Goal: Task Accomplishment & Management: Manage account settings

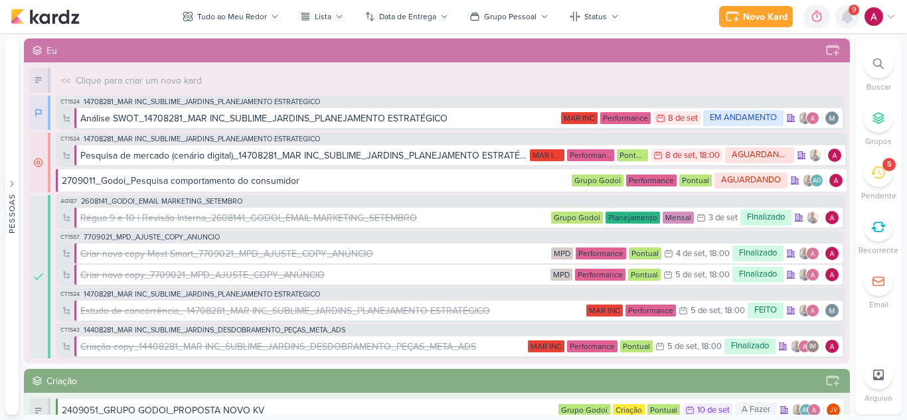
click at [847, 21] on icon at bounding box center [847, 17] width 11 height 12
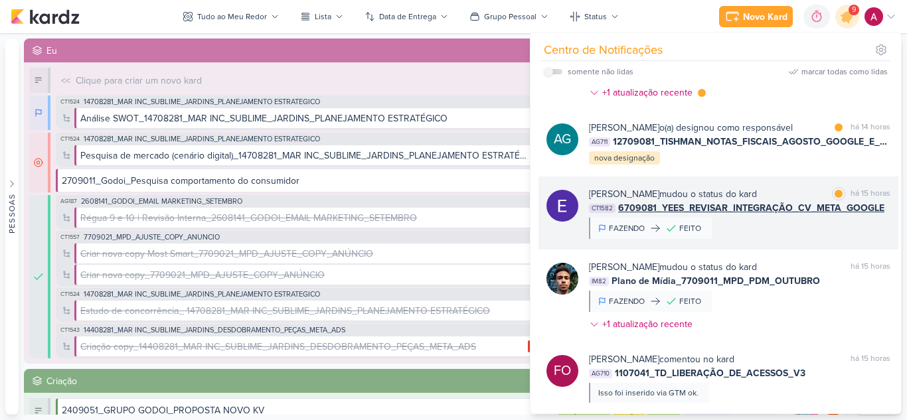
scroll to position [398, 0]
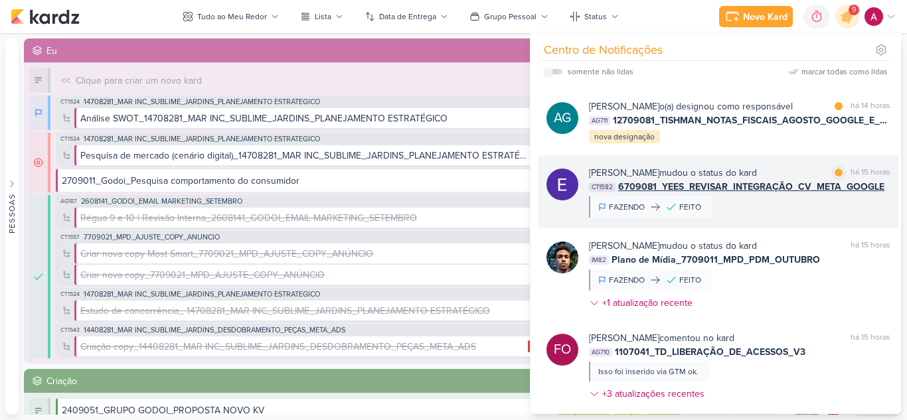
click at [788, 215] on div "Eduardo Quaresma mudou o status do kard marcar como lida há 15 horas CT1582 670…" at bounding box center [739, 192] width 301 height 52
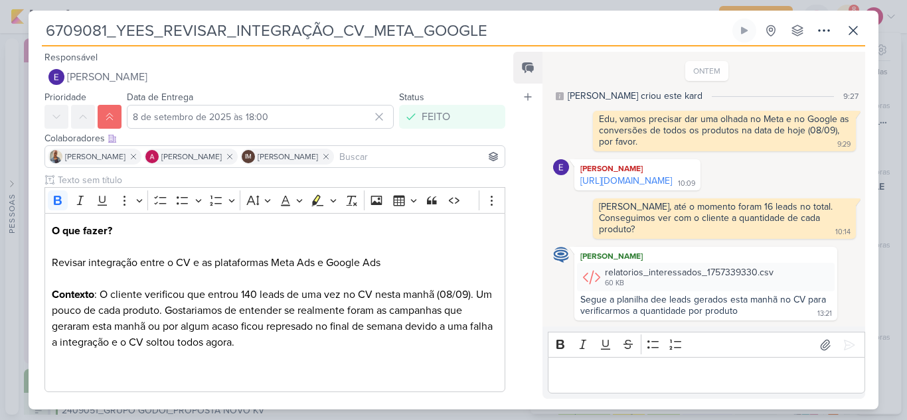
scroll to position [103, 0]
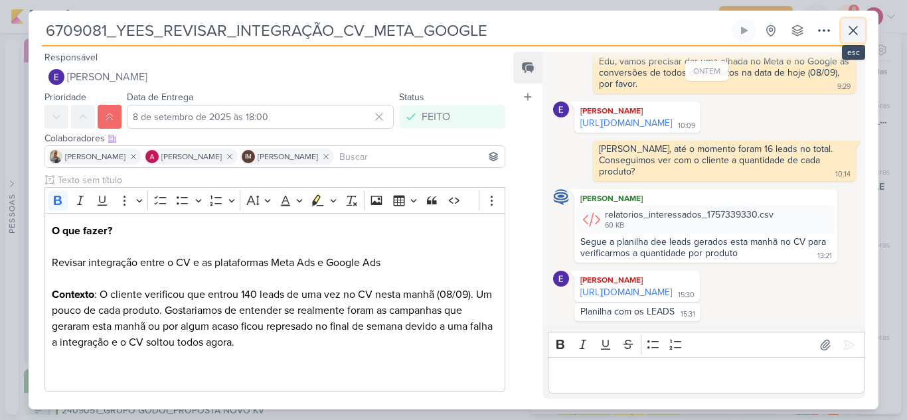
click at [850, 35] on icon at bounding box center [853, 31] width 16 height 16
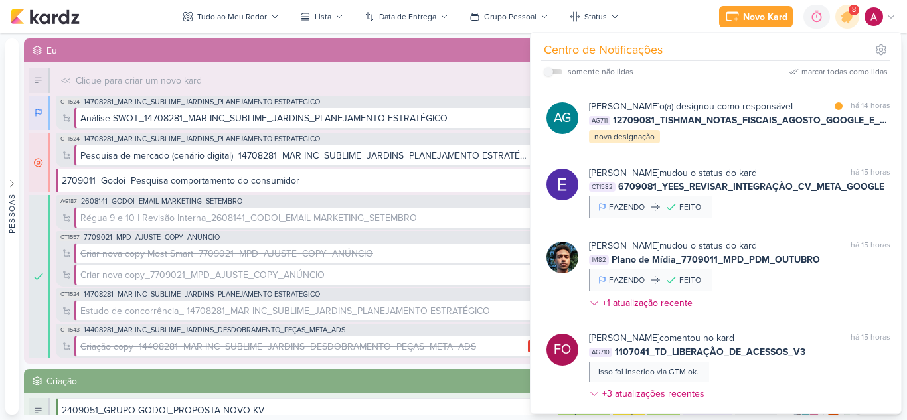
click at [553, 73] on label at bounding box center [553, 71] width 19 height 5
click at [553, 73] on input "checkbox" at bounding box center [548, 71] width 9 height 9
checkbox input "true"
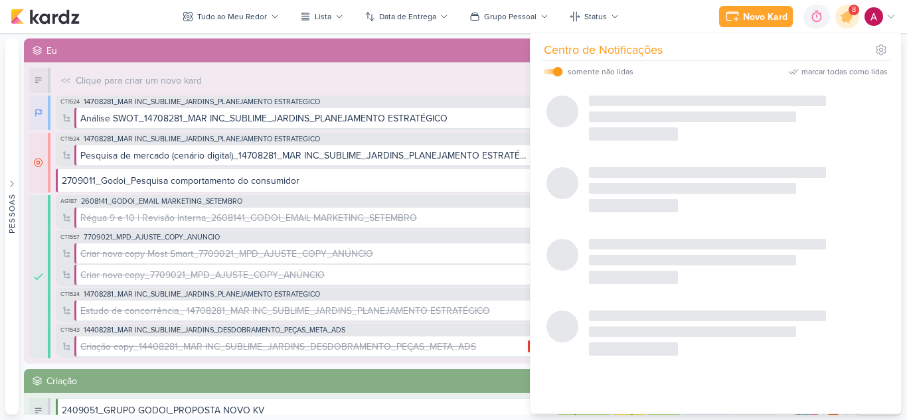
scroll to position [258, 0]
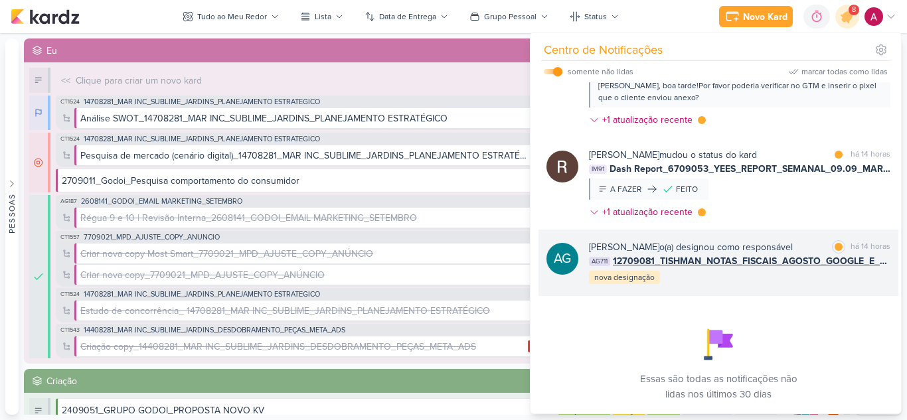
click at [796, 281] on div "Aline Gimenez Graciano o(a) designou como responsável marcar como lida há 14 ho…" at bounding box center [739, 262] width 301 height 45
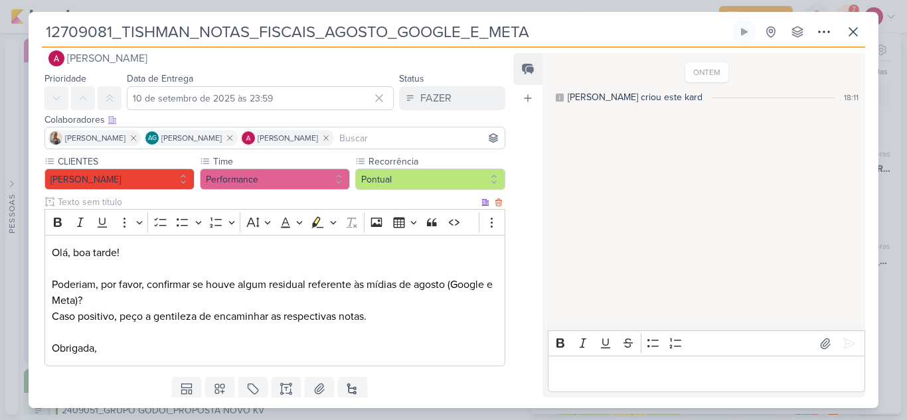
scroll to position [0, 0]
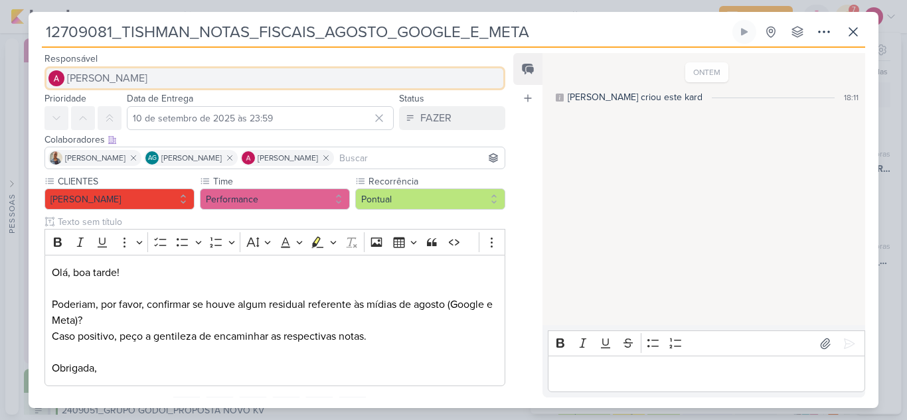
click at [128, 68] on button "[PERSON_NAME]" at bounding box center [274, 78] width 461 height 24
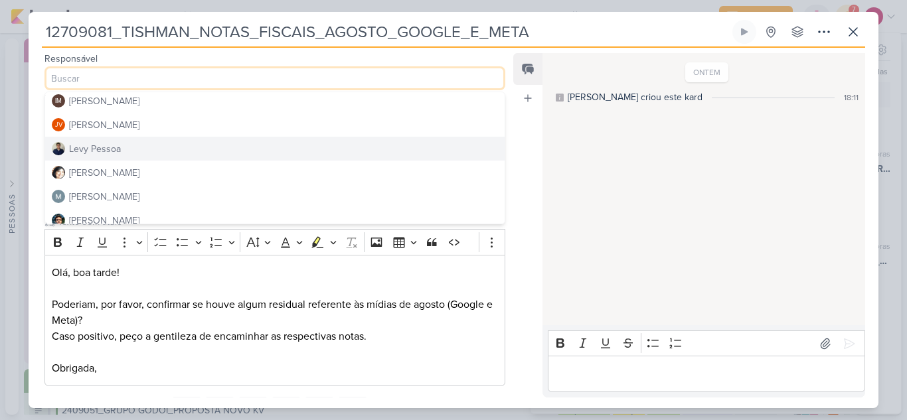
scroll to position [199, 0]
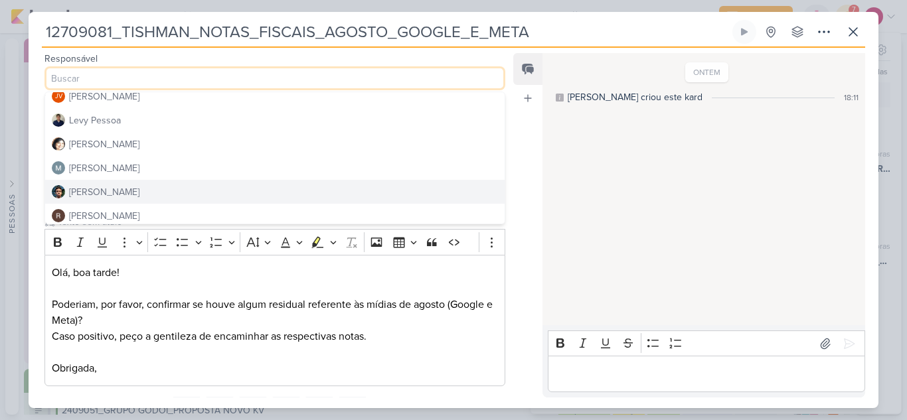
click at [108, 188] on div "[PERSON_NAME]" at bounding box center [104, 192] width 70 height 14
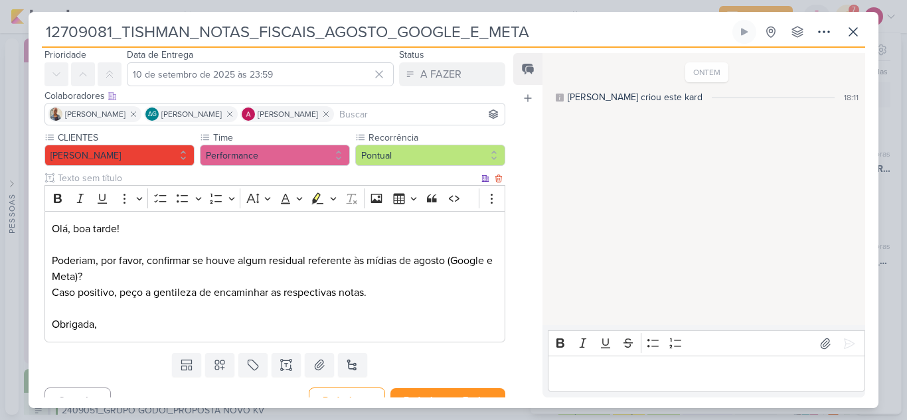
scroll to position [62, 0]
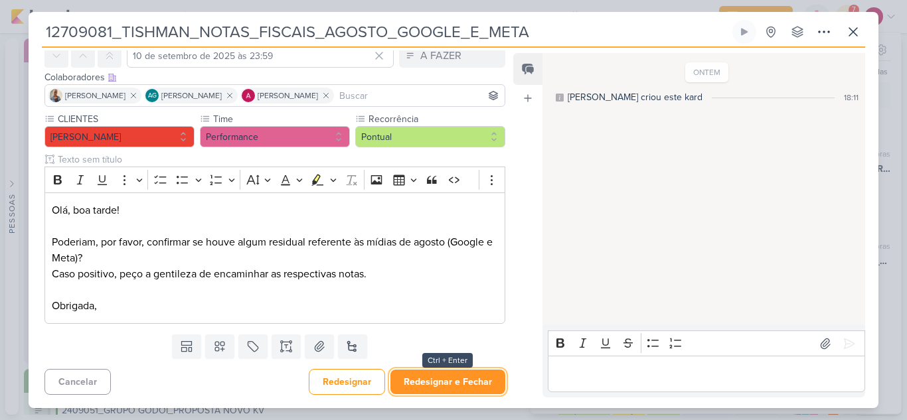
click at [462, 381] on button "Redesignar e Fechar" at bounding box center [447, 382] width 115 height 25
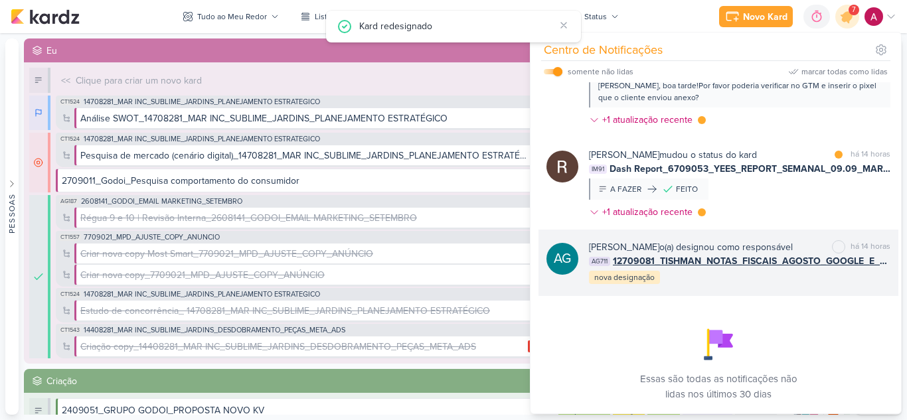
scroll to position [191, 0]
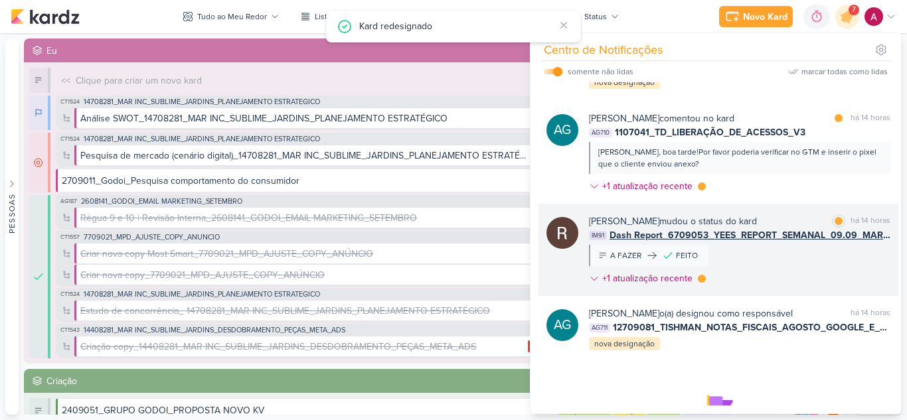
click at [809, 258] on div "Rafael Dornelles mudou o status do kard marcar como lida há 14 horas IM91 Dash …" at bounding box center [739, 253] width 301 height 76
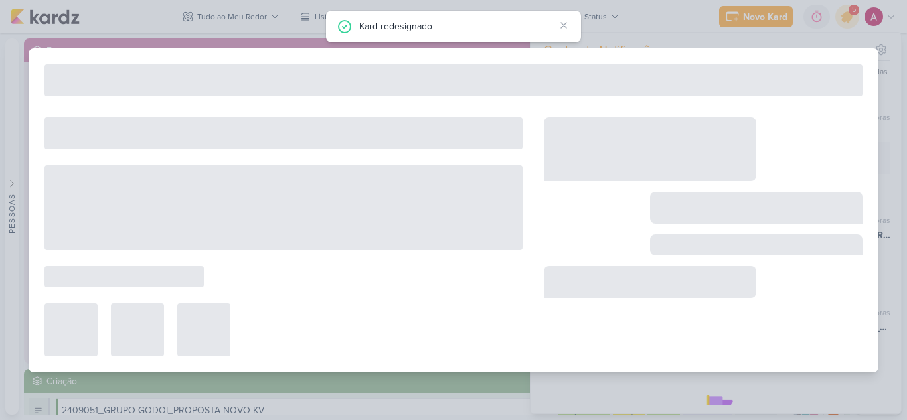
type input "Dash Report_6709053_YEES_REPORT_SEMANAL_09.09_MARKETING"
type input "8 de setembro de 2025 às 18:00"
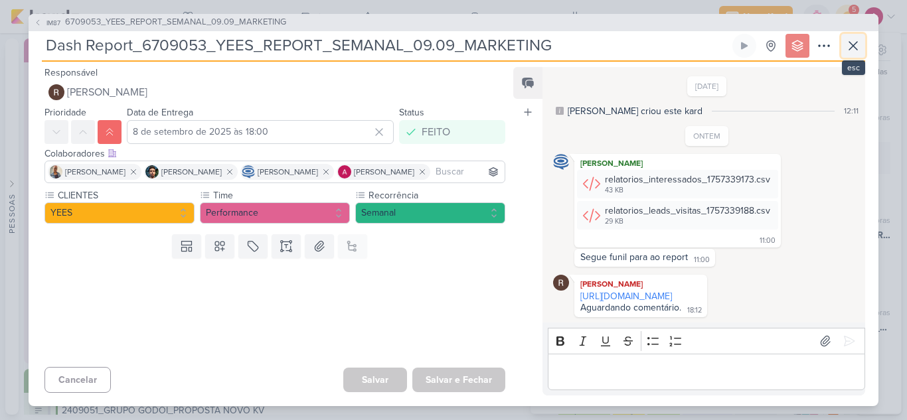
click at [856, 40] on icon at bounding box center [853, 46] width 16 height 16
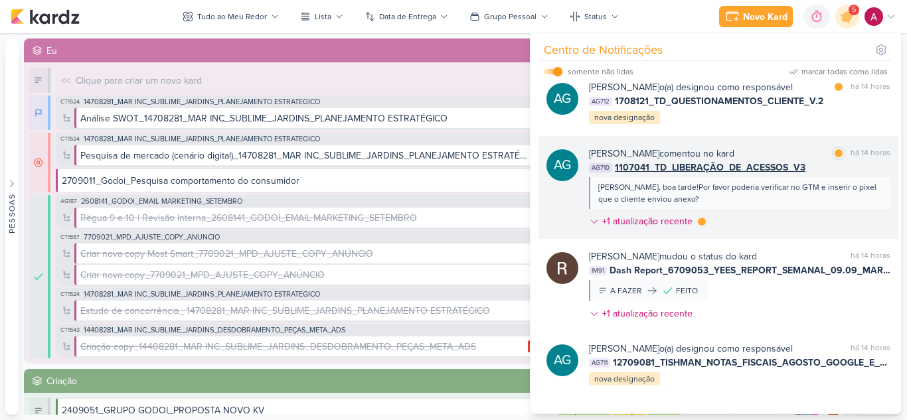
scroll to position [125, 0]
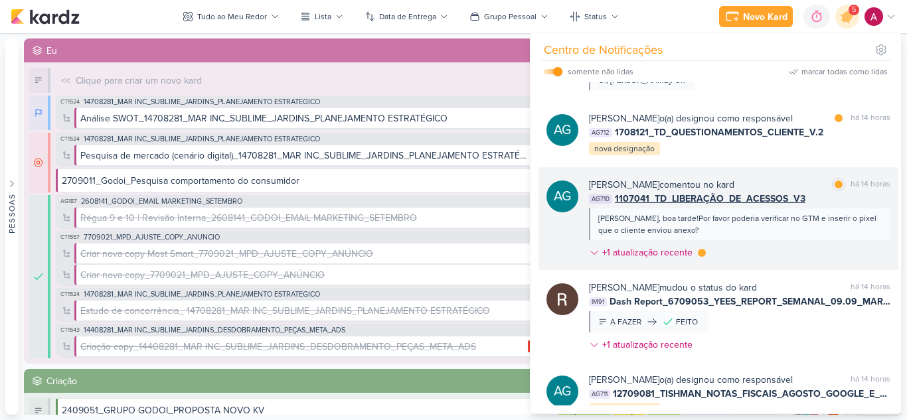
click at [766, 237] on div "Levy, boa tarde!Por favor poderia verificar no GTM e inserir o pixel que o clie…" at bounding box center [739, 225] width 301 height 32
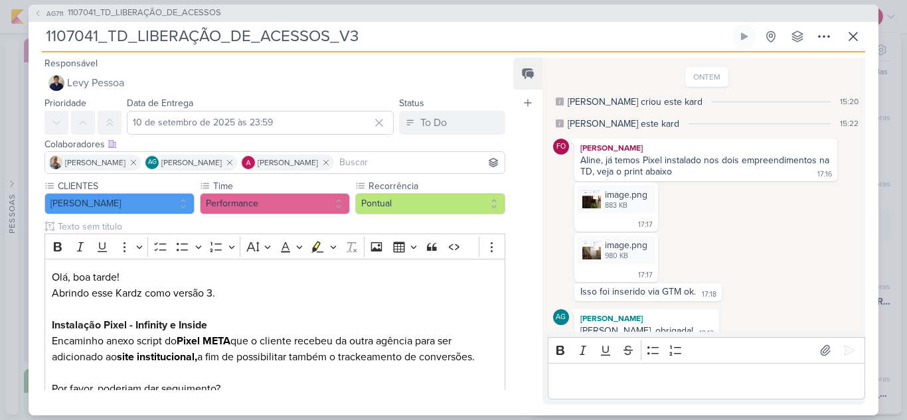
scroll to position [55, 0]
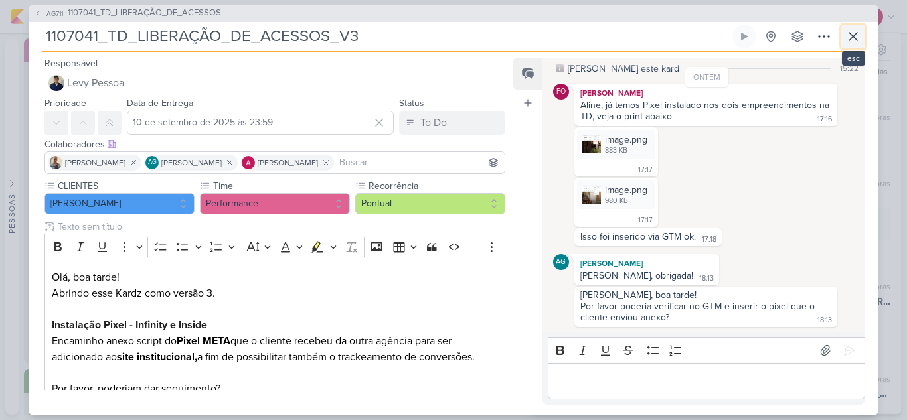
click at [857, 40] on icon at bounding box center [853, 37] width 8 height 8
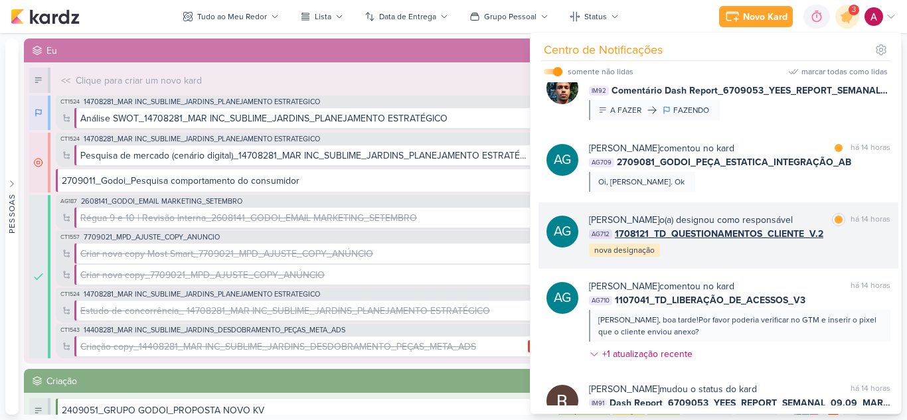
scroll to position [0, 0]
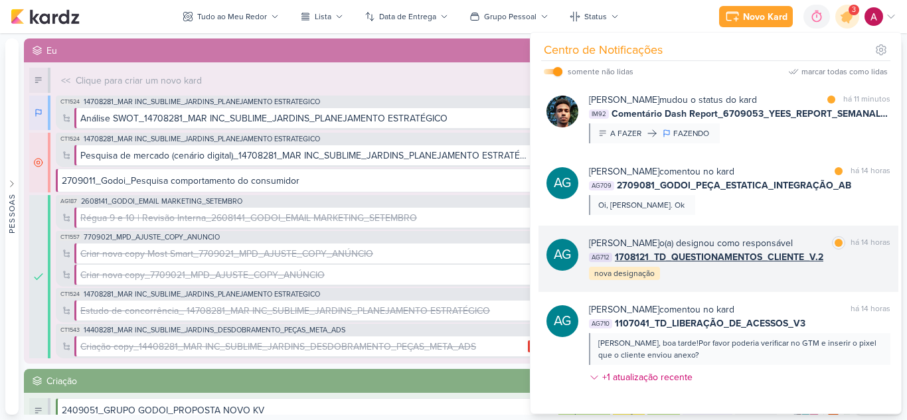
click at [720, 276] on div "Aline Gimenez Graciano o(a) designou como responsável marcar como lida há 14 ho…" at bounding box center [739, 258] width 301 height 45
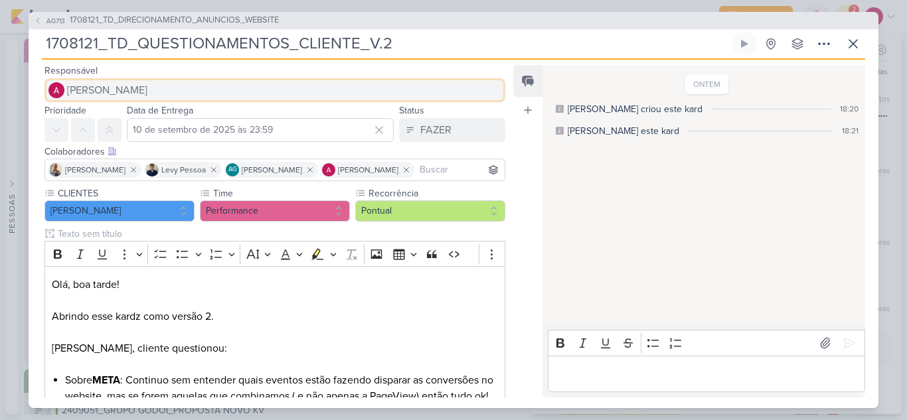
click at [125, 96] on span "[PERSON_NAME]" at bounding box center [107, 90] width 80 height 16
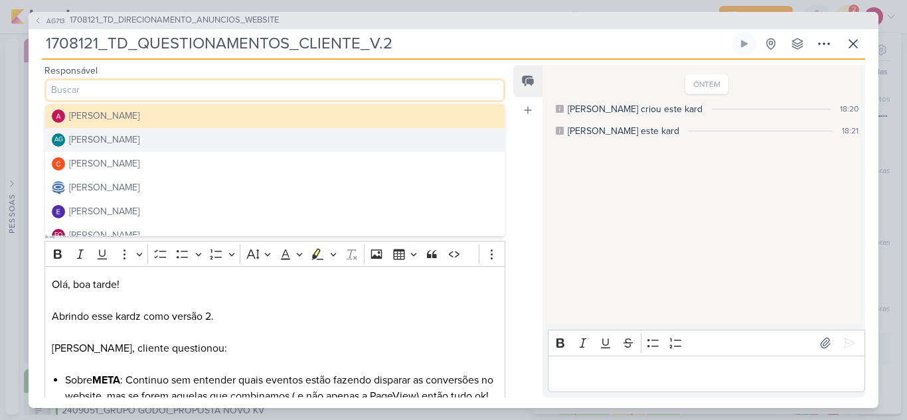
click at [519, 144] on div "Feed Atrelar email Solte o email para atrelar ao kard" at bounding box center [527, 231] width 29 height 333
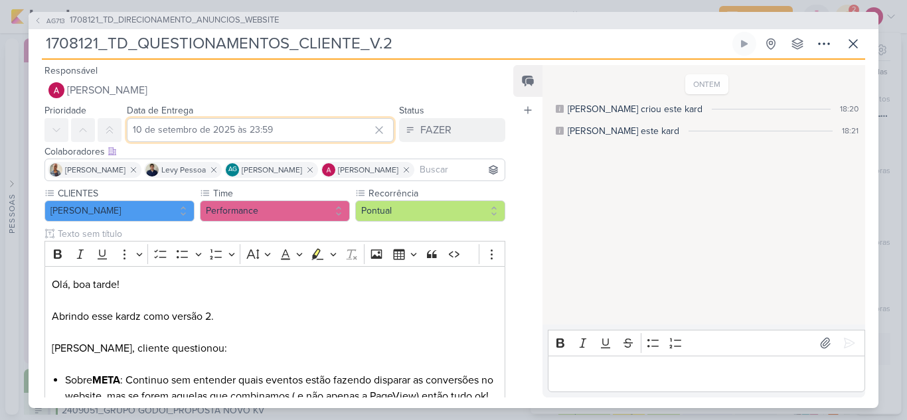
click at [310, 135] on input "10 de setembro de 2025 às 23:59" at bounding box center [260, 130] width 267 height 24
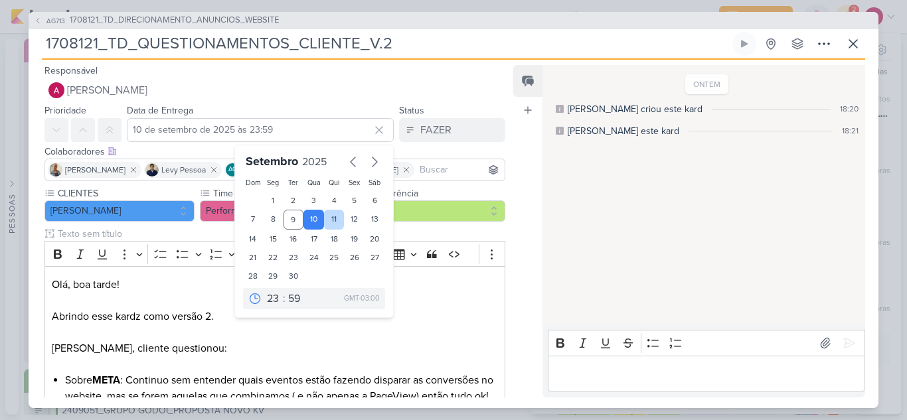
click at [333, 217] on div "11" at bounding box center [334, 220] width 21 height 20
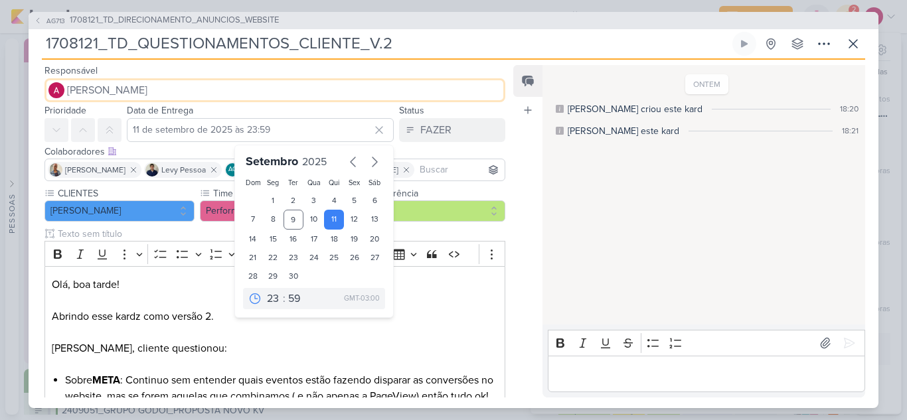
click at [116, 93] on span "[PERSON_NAME]" at bounding box center [107, 90] width 80 height 16
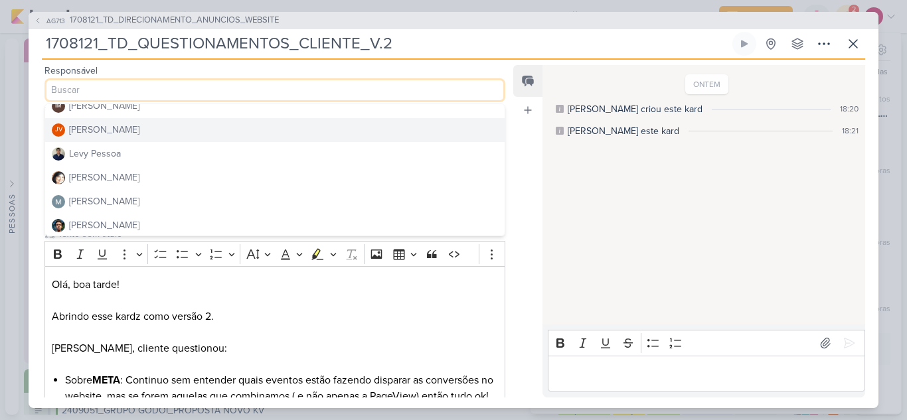
scroll to position [199, 0]
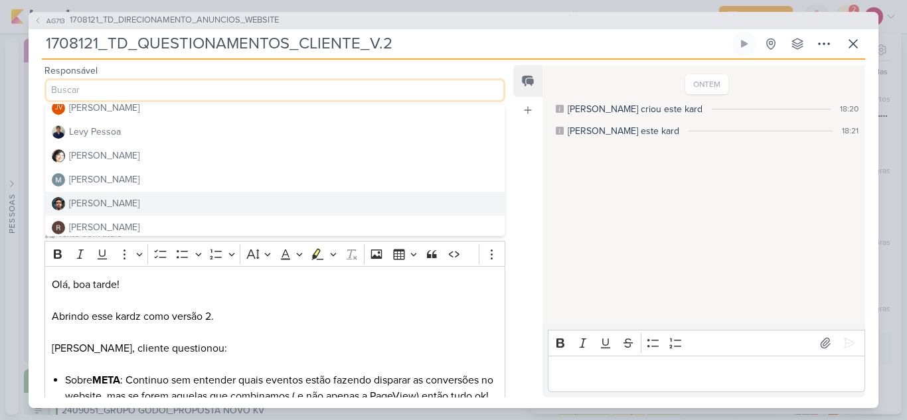
click at [108, 200] on div "[PERSON_NAME]" at bounding box center [104, 204] width 70 height 14
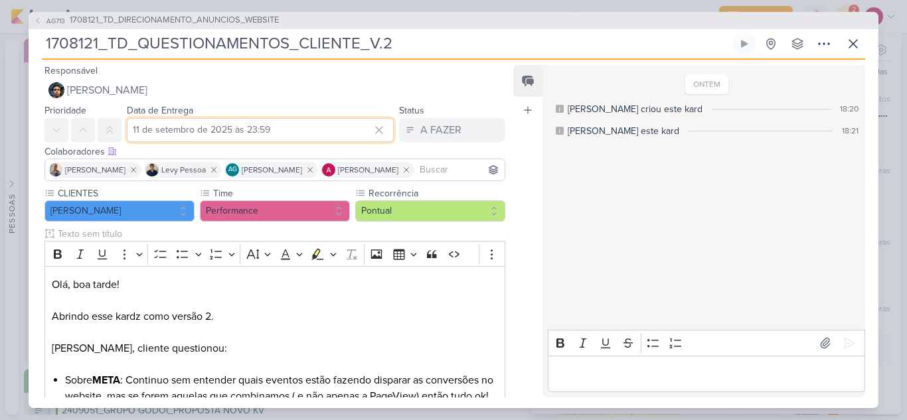
click at [225, 126] on input "11 de setembro de 2025 às 23:59" at bounding box center [260, 130] width 267 height 24
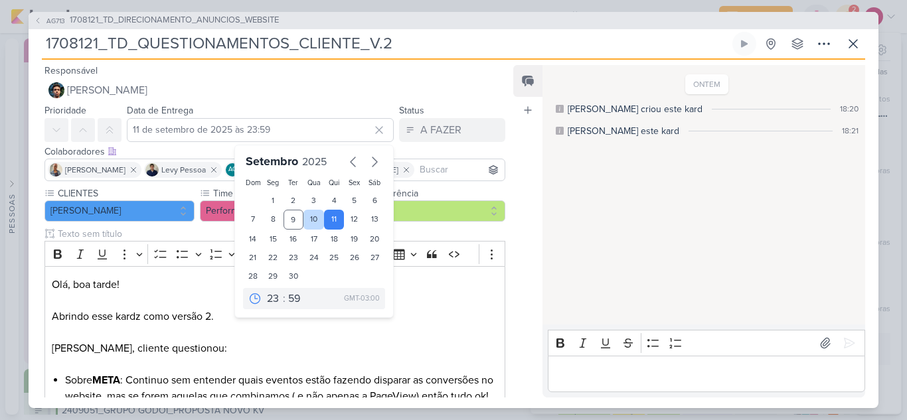
click at [309, 220] on div "10" at bounding box center [313, 220] width 21 height 20
type input "10 de setembro de 2025 às 23:59"
click at [484, 316] on p "Olá, boa tarde! Abrindo esse kardz como versão 2. Levy, cliente questionou:" at bounding box center [275, 325] width 446 height 96
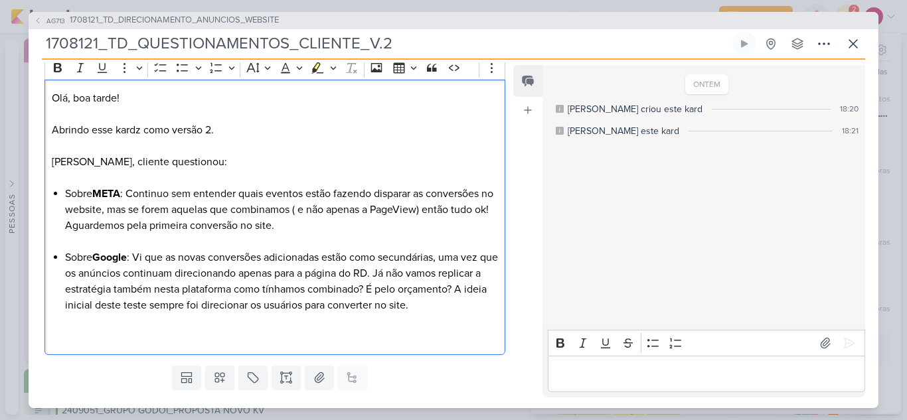
scroll to position [234, 0]
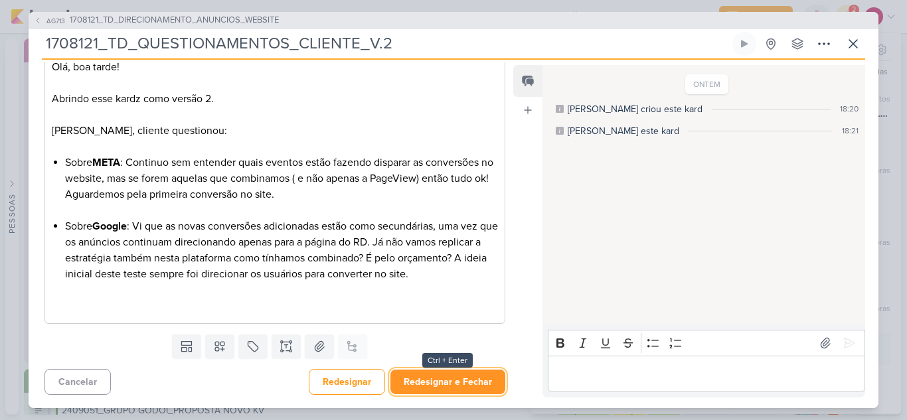
click at [434, 380] on button "Redesignar e Fechar" at bounding box center [447, 382] width 115 height 25
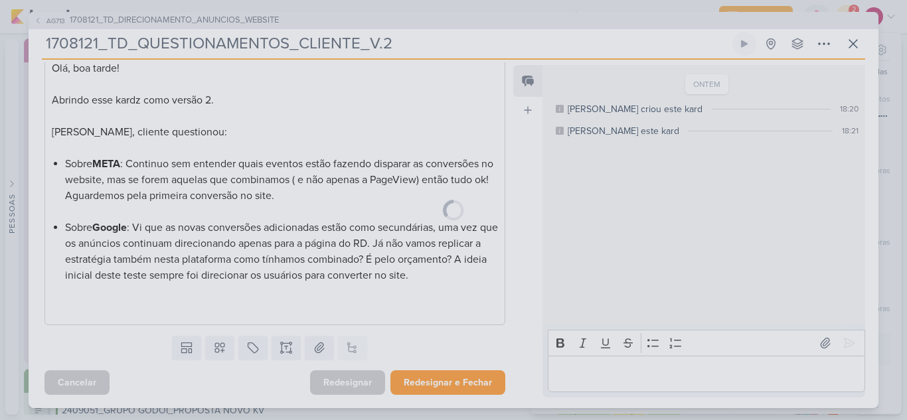
scroll to position [232, 0]
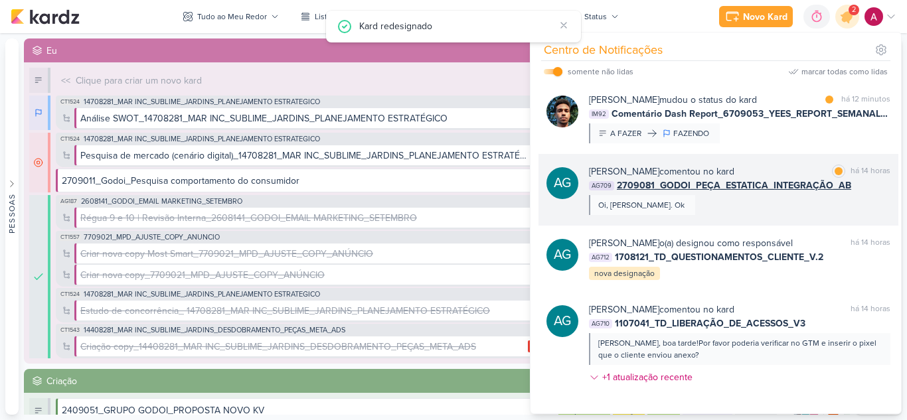
click at [762, 209] on div "Aline Gimenez Graciano comentou no kard marcar como lida há 14 horas AG709 2709…" at bounding box center [739, 190] width 301 height 50
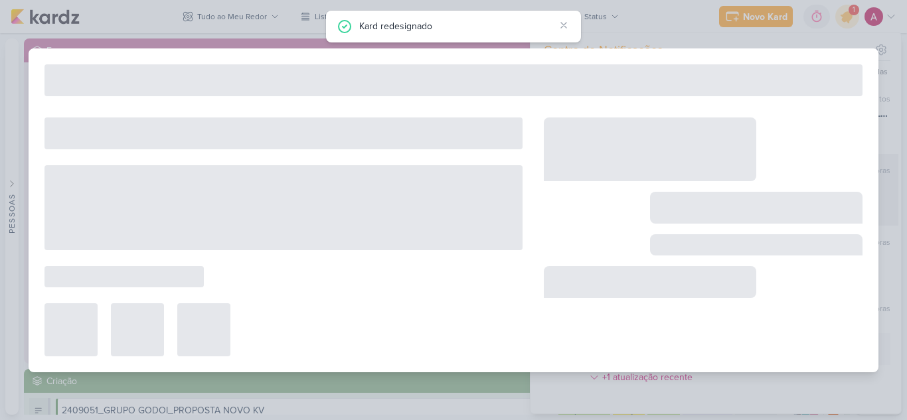
type input "2709081_GODOI_PEÇA_ESTATICA_INTEGRAÇÃO_AB"
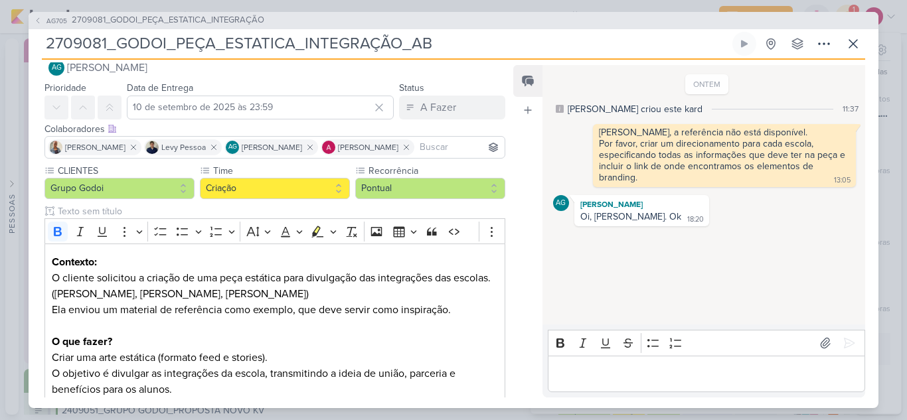
scroll to position [0, 0]
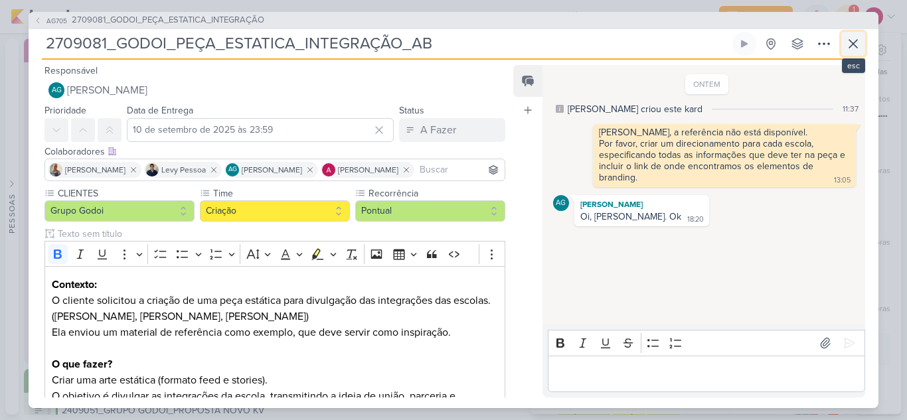
click at [853, 44] on icon at bounding box center [853, 44] width 8 height 8
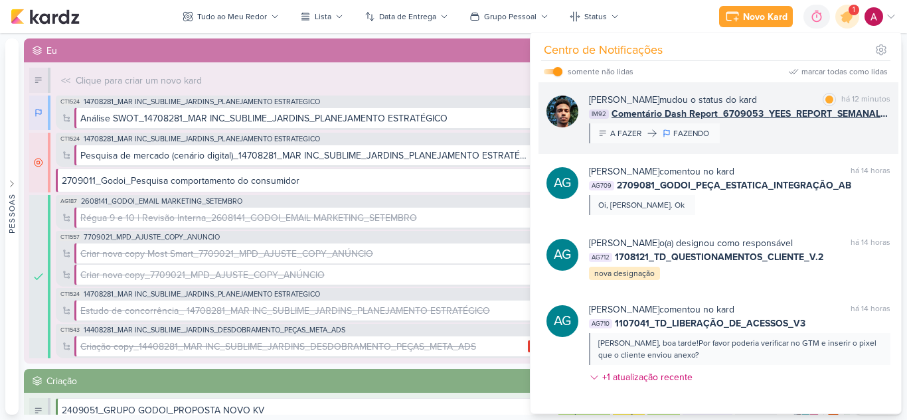
click at [763, 144] on div "Nelito Junior mudou o status do kard marcar como lida há 12 minutos IM92 Coment…" at bounding box center [719, 118] width 360 height 72
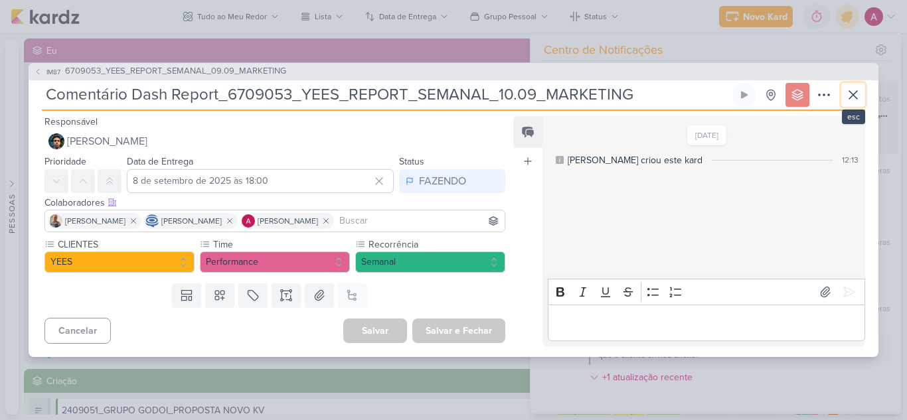
drag, startPoint x: 859, startPoint y: 95, endPoint x: 853, endPoint y: 92, distance: 6.8
click at [857, 93] on icon at bounding box center [853, 95] width 16 height 16
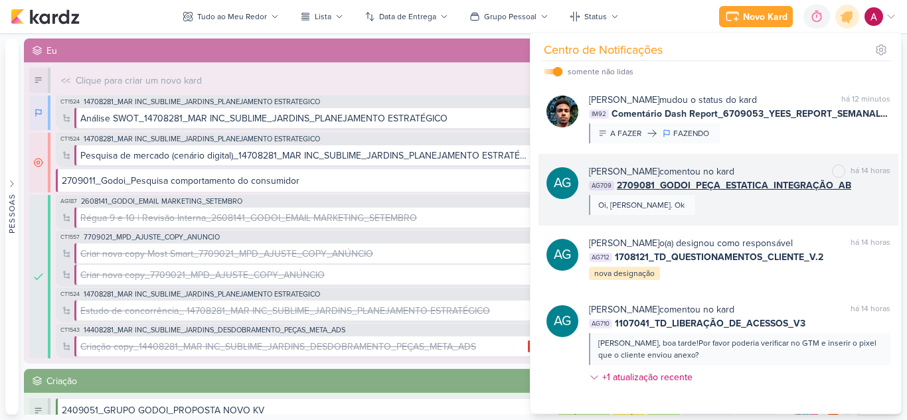
click at [800, 211] on div "Aline Gimenez Graciano comentou no kard marcar como não lida há 14 horas AG709 …" at bounding box center [739, 190] width 301 height 50
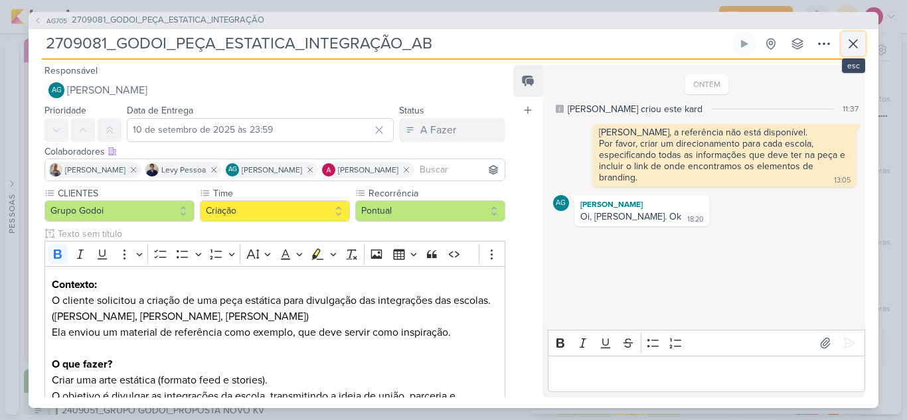
click at [855, 44] on icon at bounding box center [853, 44] width 8 height 8
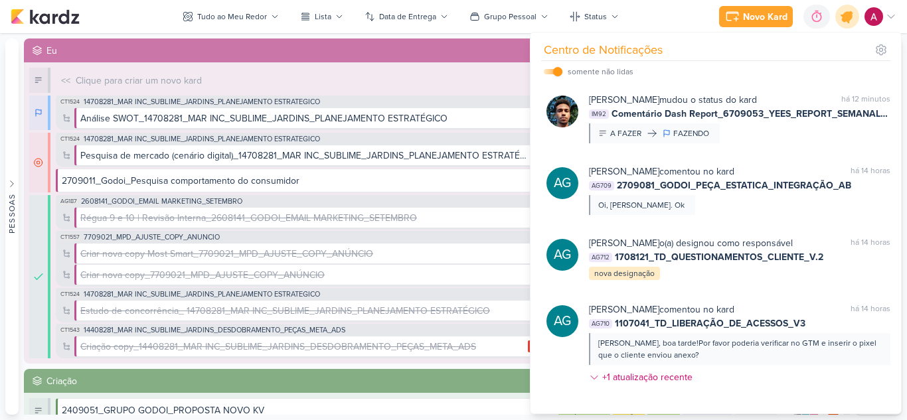
click at [850, 19] on icon at bounding box center [847, 17] width 16 height 16
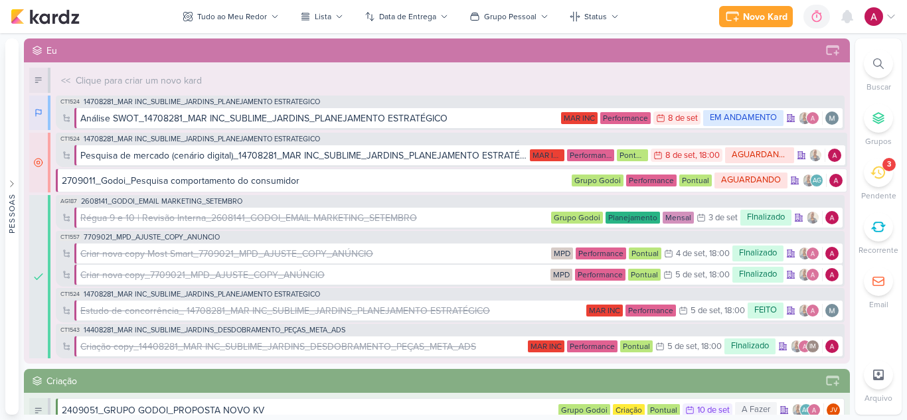
click at [886, 176] on div "3" at bounding box center [878, 172] width 29 height 29
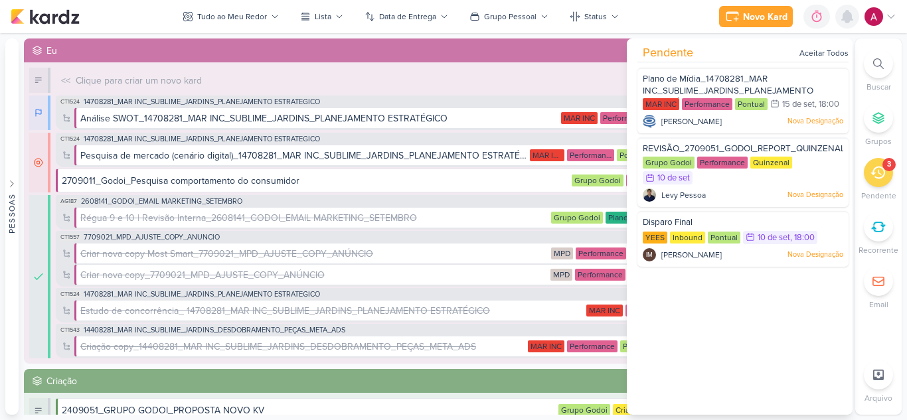
click at [851, 21] on icon at bounding box center [847, 17] width 16 height 16
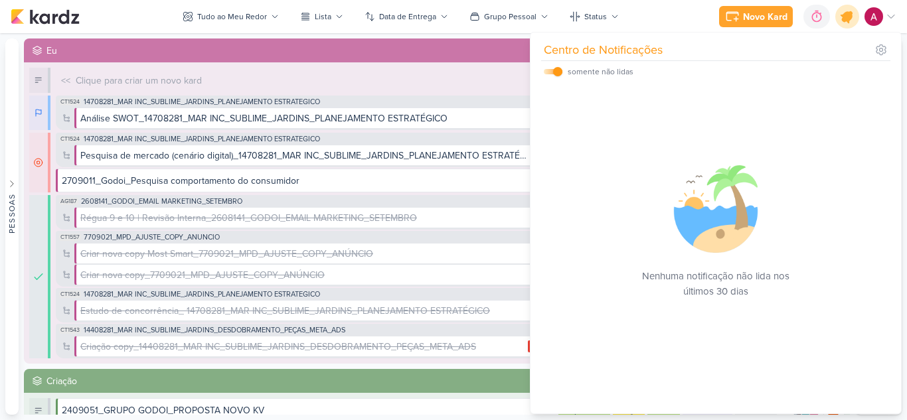
click at [842, 15] on icon at bounding box center [847, 17] width 16 height 16
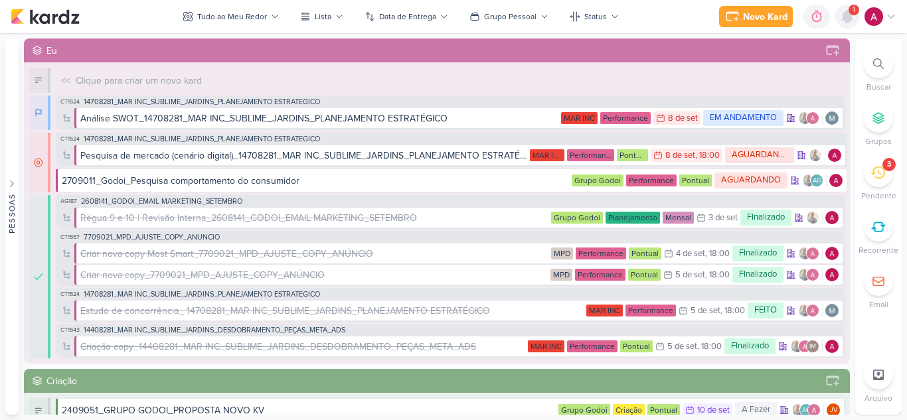
click at [851, 18] on icon at bounding box center [847, 17] width 11 height 12
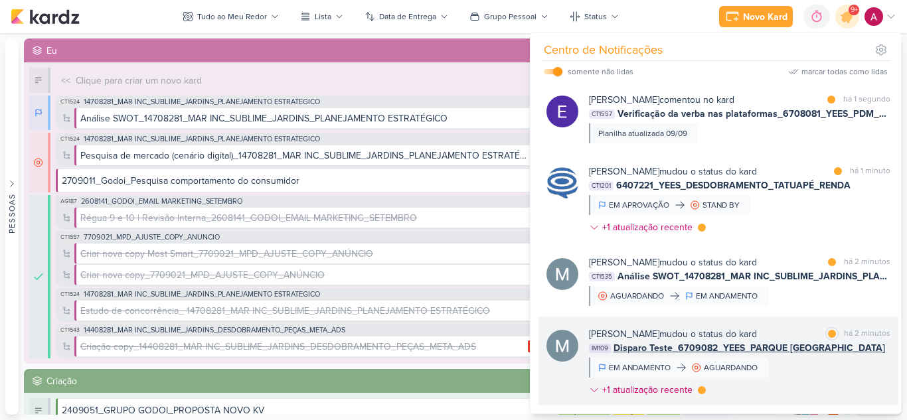
click at [829, 374] on div "Mariana Amorim mudou o status do kard marcar como lida há 2 minutos IM109 Dispa…" at bounding box center [739, 364] width 301 height 75
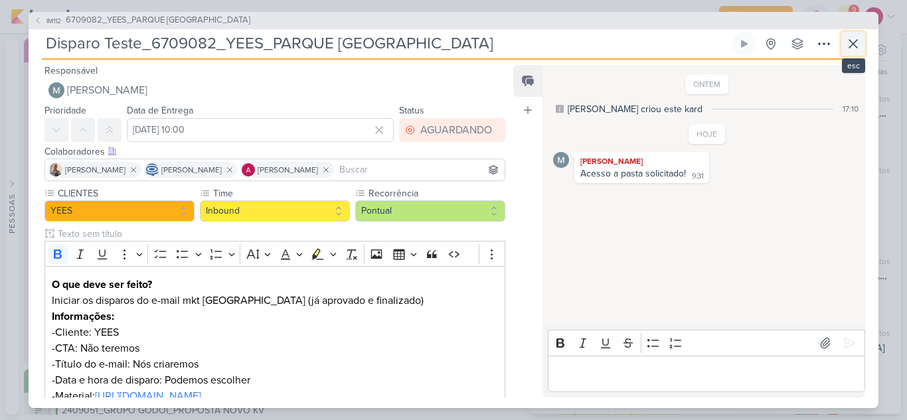
click at [855, 51] on button at bounding box center [853, 44] width 24 height 24
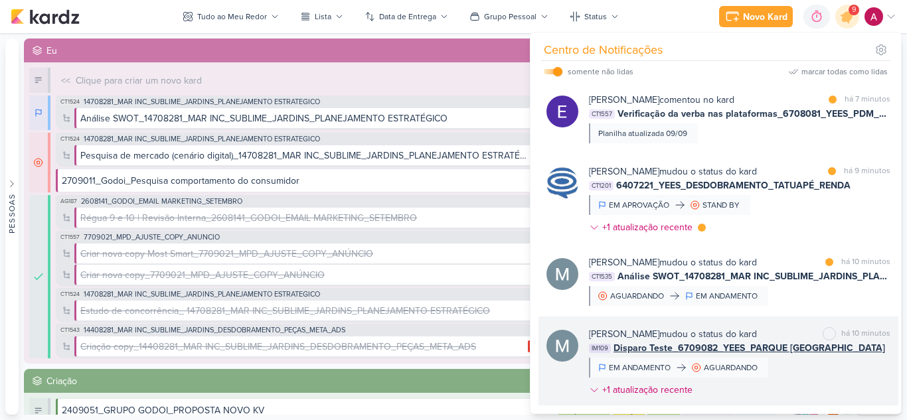
click at [800, 368] on div "Mariana Amorim mudou o status do kard marcar como não lida há 10 minutos IM109 …" at bounding box center [739, 364] width 301 height 75
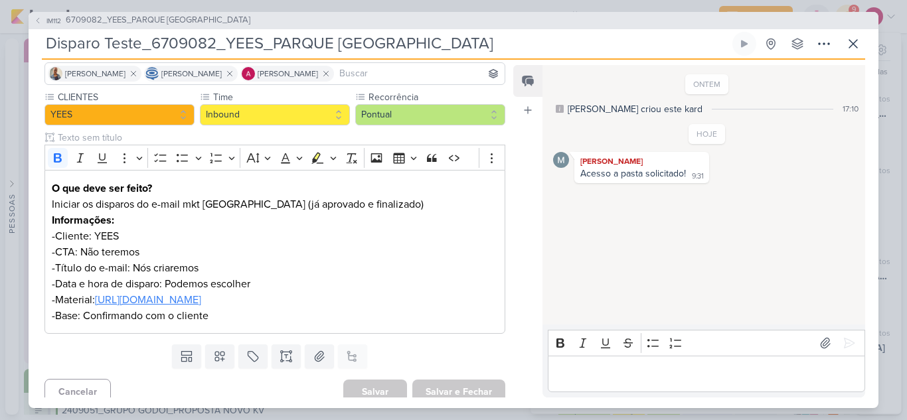
scroll to position [106, 0]
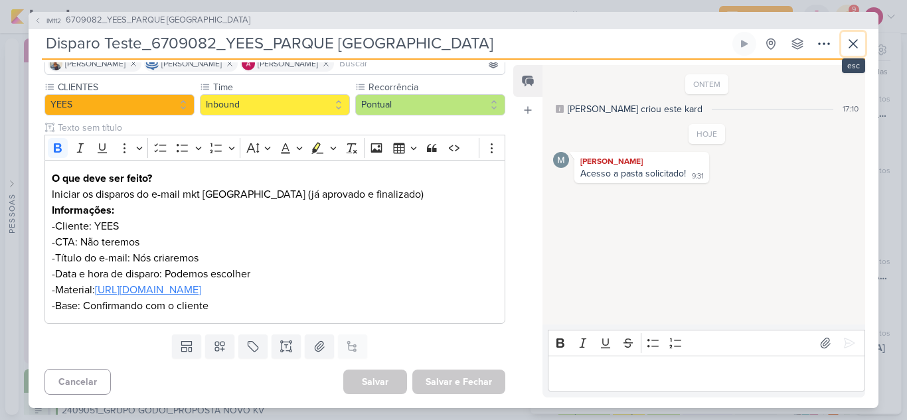
click at [860, 40] on icon at bounding box center [853, 44] width 16 height 16
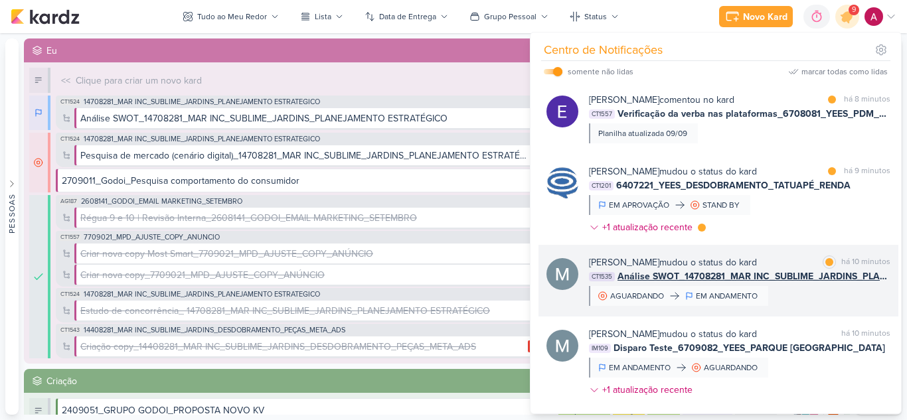
click at [810, 297] on div "Mariana Amorim mudou o status do kard marcar como lida há 10 minutos CT1535 Aná…" at bounding box center [739, 281] width 301 height 50
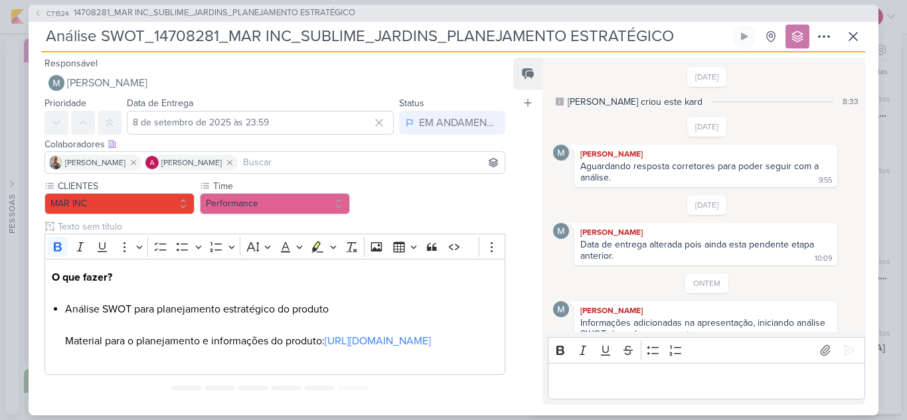
scroll to position [89, 0]
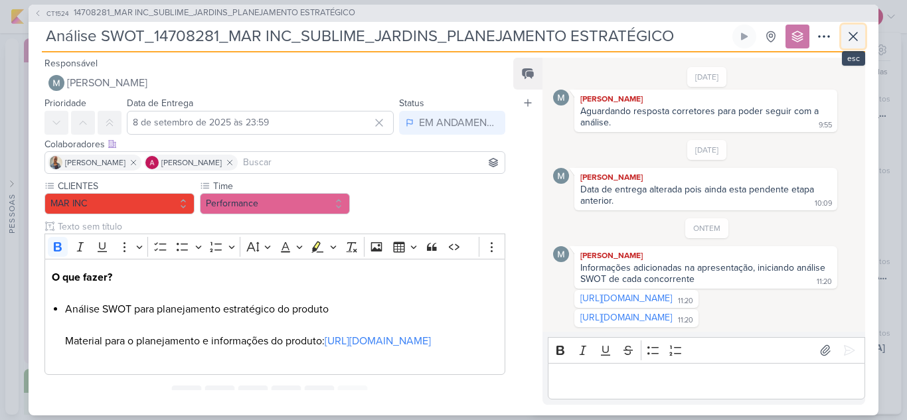
click at [853, 38] on icon at bounding box center [853, 37] width 16 height 16
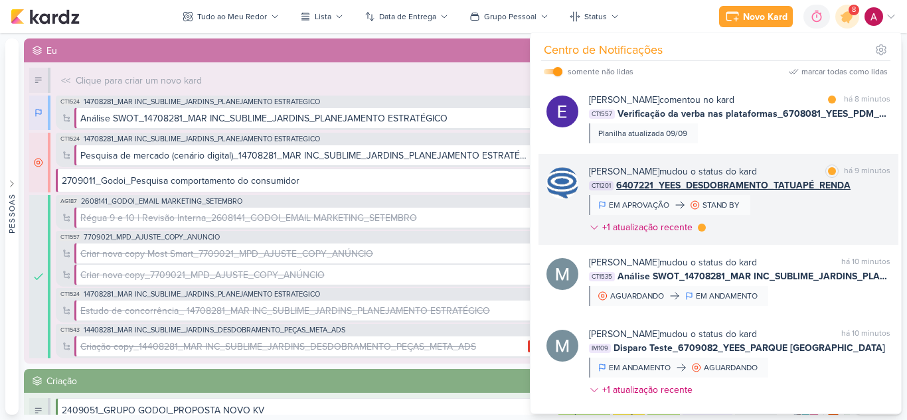
click at [795, 207] on div "Caroline Traven De Andrade mudou o status do kard marcar como lida há 9 minutos…" at bounding box center [739, 202] width 301 height 75
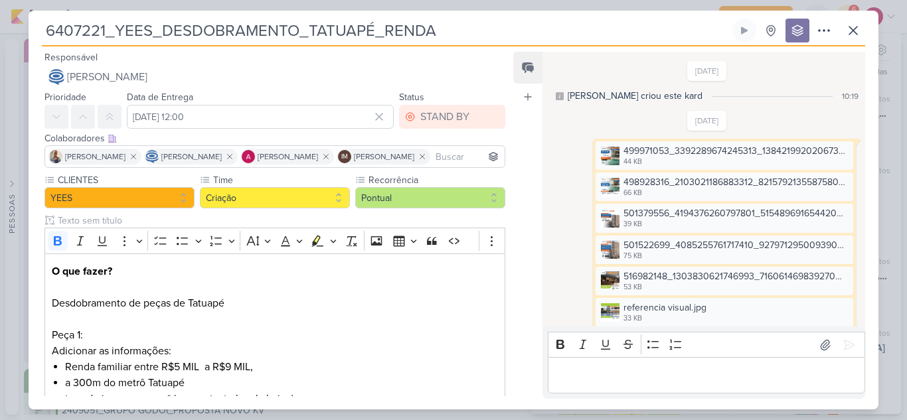
scroll to position [1267, 0]
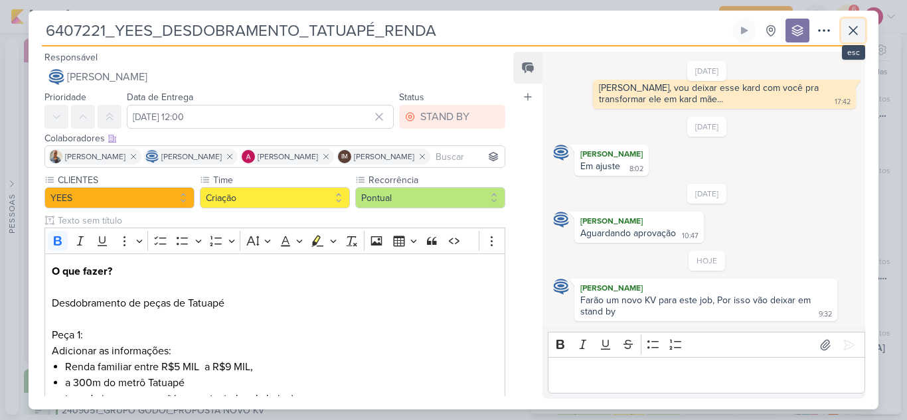
click at [853, 29] on icon at bounding box center [853, 31] width 16 height 16
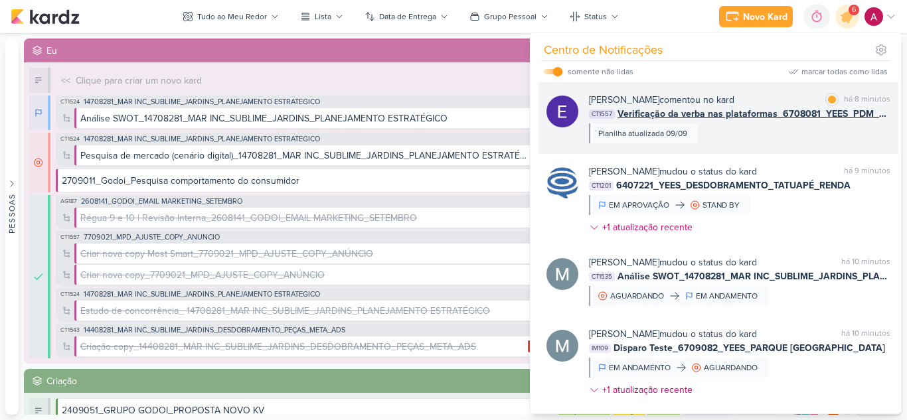
click at [771, 128] on div "Eduardo Quaresma comentou no kard marcar como lida há 8 minutos CT1557 Verifica…" at bounding box center [739, 118] width 301 height 50
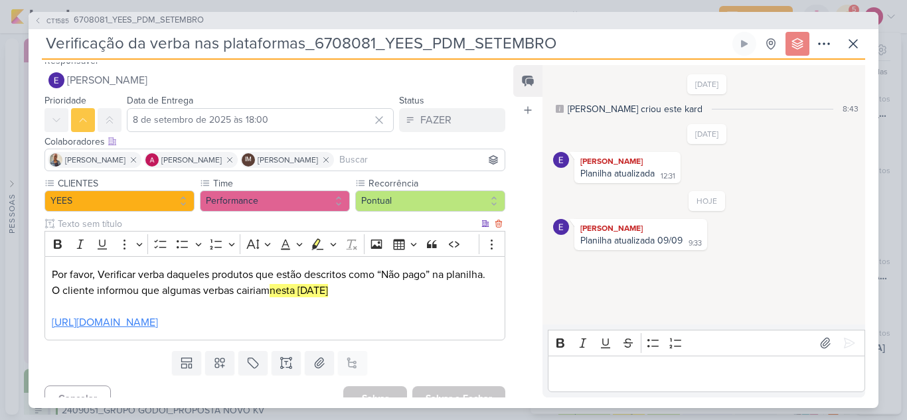
scroll to position [43, 0]
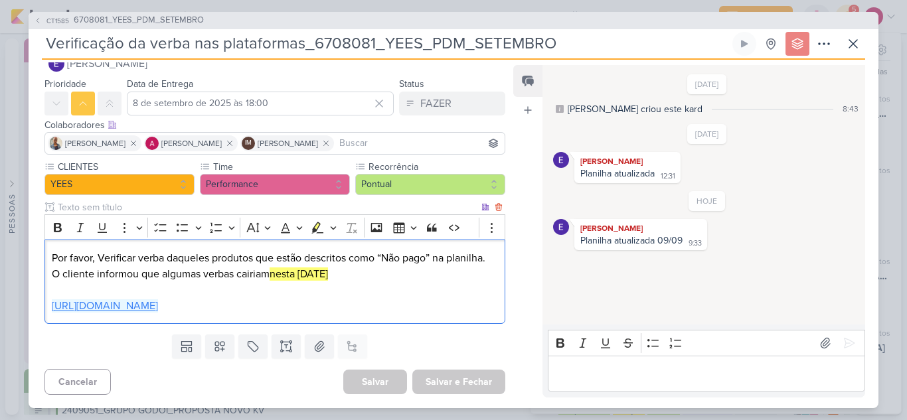
click at [158, 300] on link "https://docs.google.com/spreadsheets/d/1qBmB73HynK8z-9XqzJcgG4yhwih6RIq2yIaXViA…" at bounding box center [105, 306] width 106 height 13
click at [591, 282] on div "2/9/25 Caroline criou este kard 8:43 4/9/25 Eduardo Quaresma 12:31" at bounding box center [703, 195] width 321 height 259
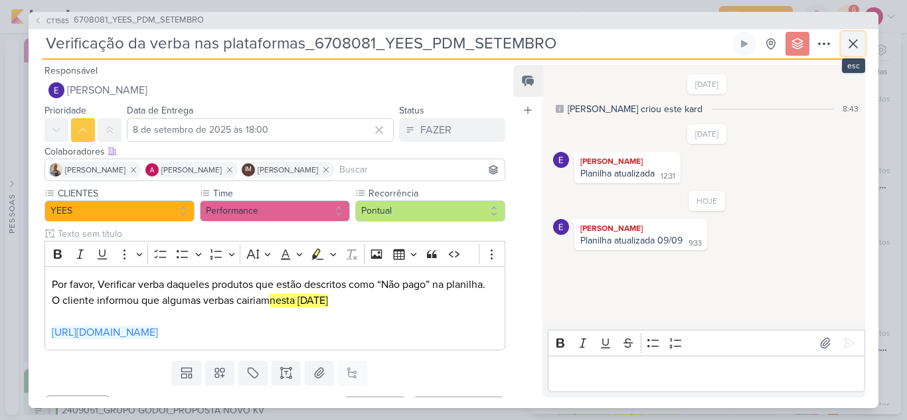
click at [851, 41] on icon at bounding box center [853, 44] width 8 height 8
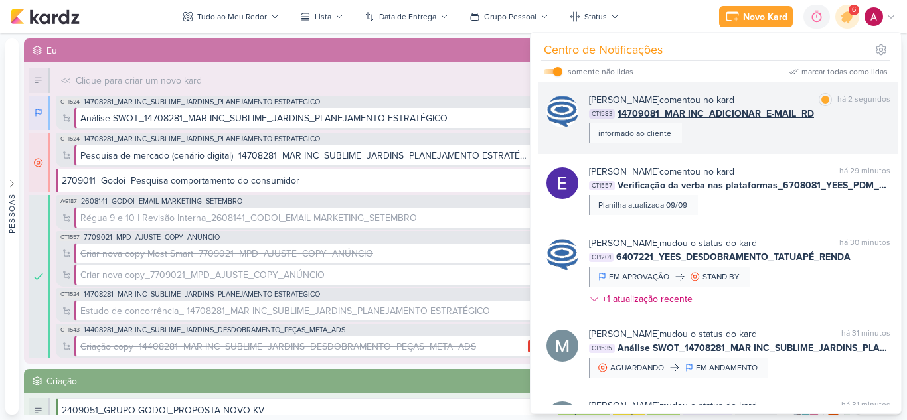
click at [831, 127] on div "Caroline Traven De Andrade comentou no kard marcar como lida há 2 segundos CT15…" at bounding box center [739, 118] width 301 height 50
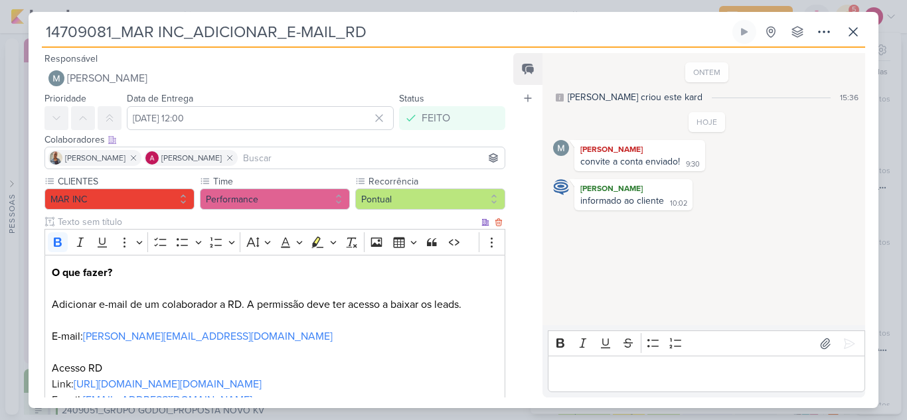
scroll to position [142, 0]
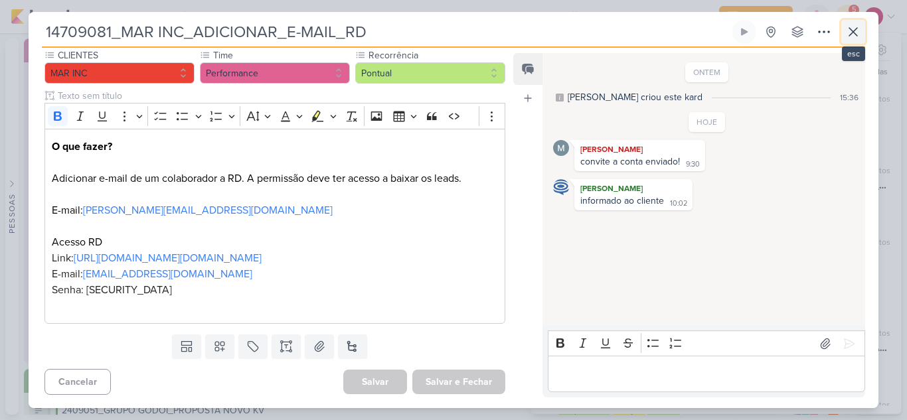
click at [856, 34] on icon at bounding box center [853, 32] width 8 height 8
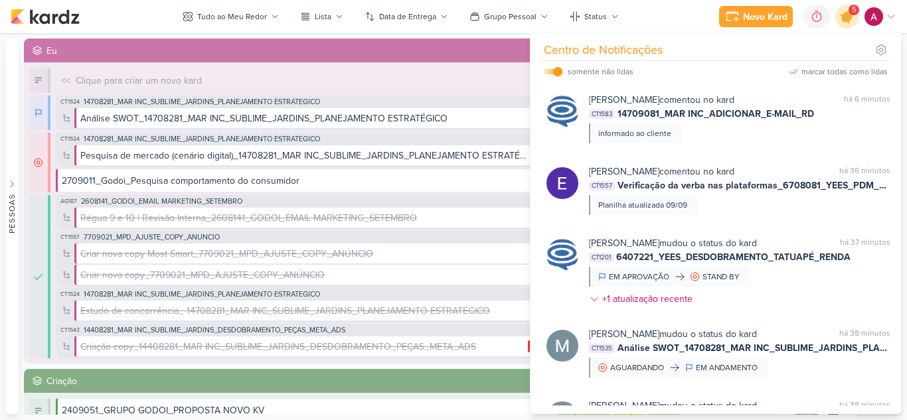
click at [847, 22] on icon at bounding box center [847, 17] width 16 height 16
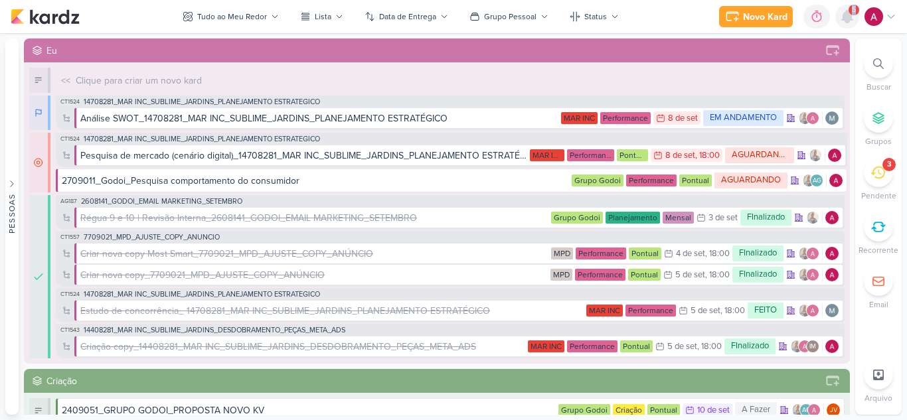
click at [847, 22] on icon at bounding box center [847, 17] width 11 height 12
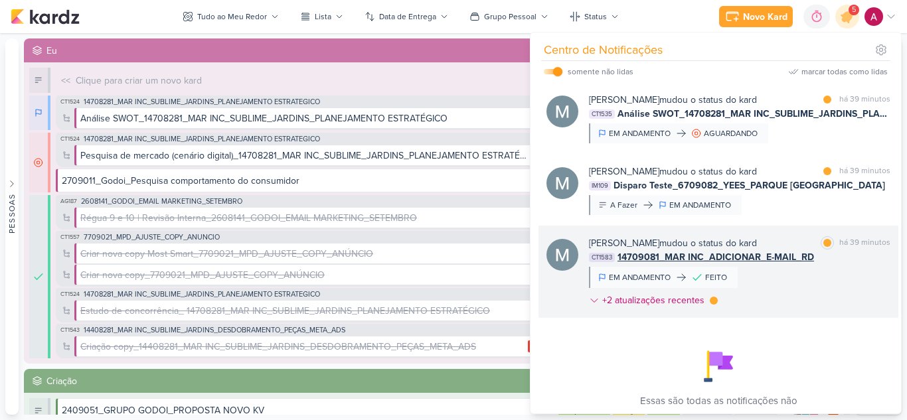
click at [819, 279] on div "Mariana Amorim mudou o status do kard marcar como lida há 39 minutos CT1583 147…" at bounding box center [739, 274] width 301 height 76
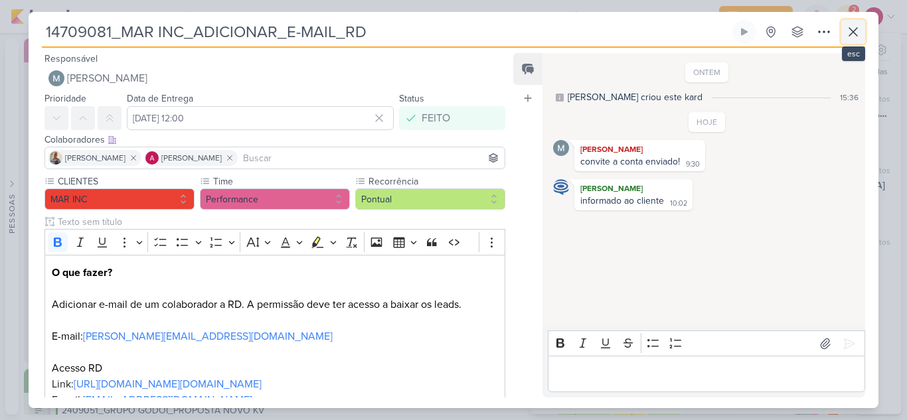
click at [858, 29] on icon at bounding box center [853, 32] width 16 height 16
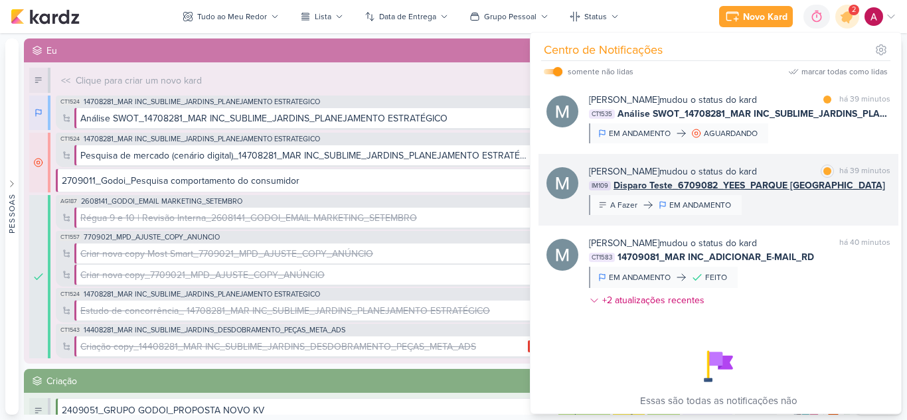
click at [804, 207] on div "Mariana Amorim mudou o status do kard marcar como lida há 39 minutos IM109 Disp…" at bounding box center [739, 190] width 301 height 50
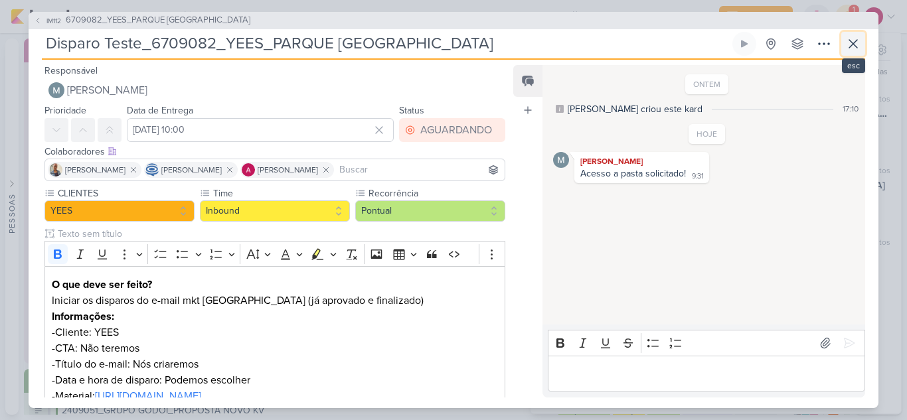
click at [849, 41] on icon at bounding box center [853, 44] width 16 height 16
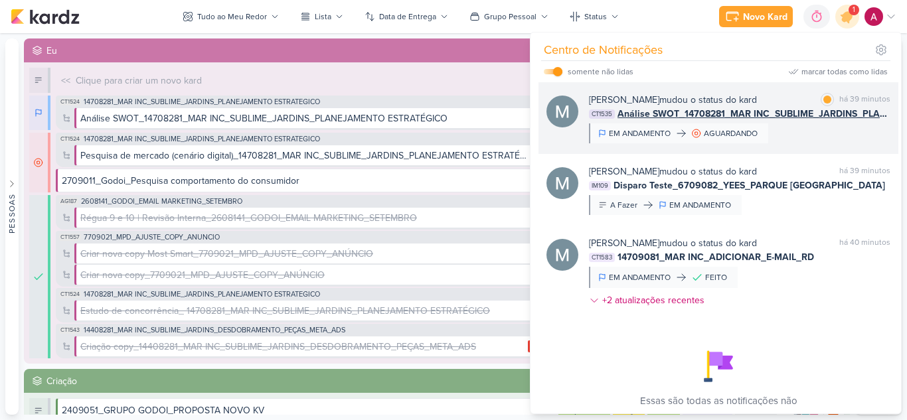
click at [798, 141] on div "Mariana Amorim mudou o status do kard marcar como lida há 39 minutos CT1535 Aná…" at bounding box center [739, 118] width 301 height 50
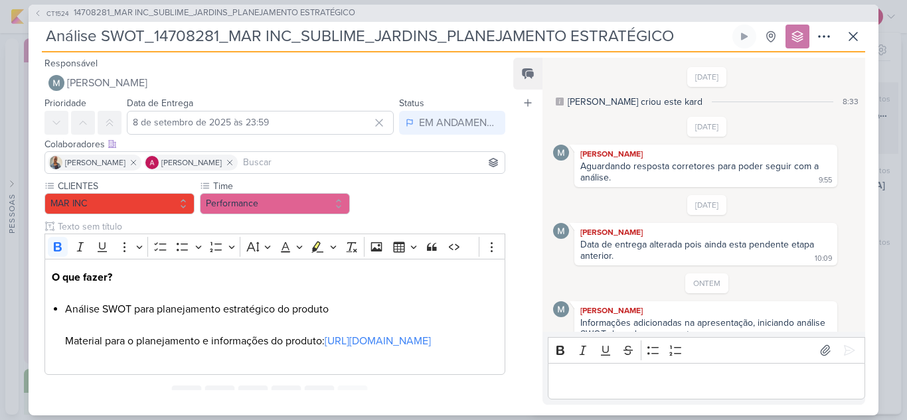
scroll to position [89, 0]
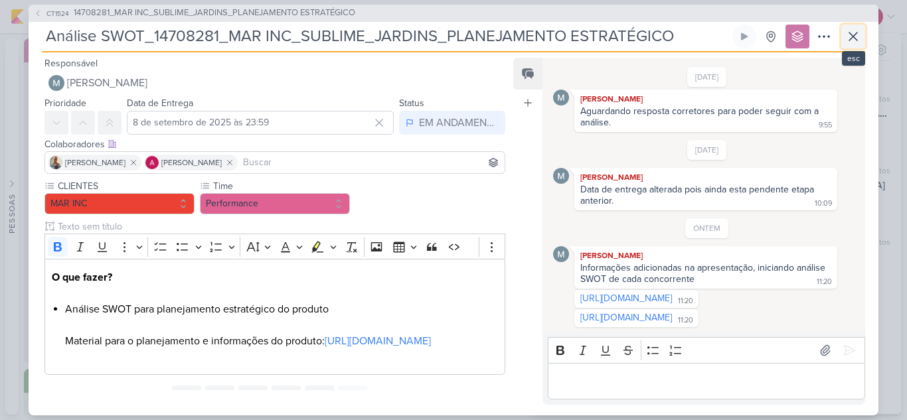
click at [849, 38] on icon at bounding box center [853, 37] width 16 height 16
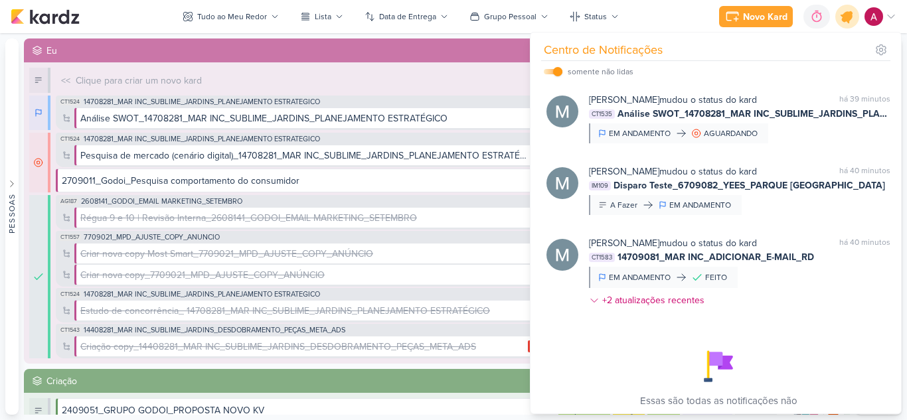
click at [847, 21] on icon at bounding box center [847, 17] width 16 height 16
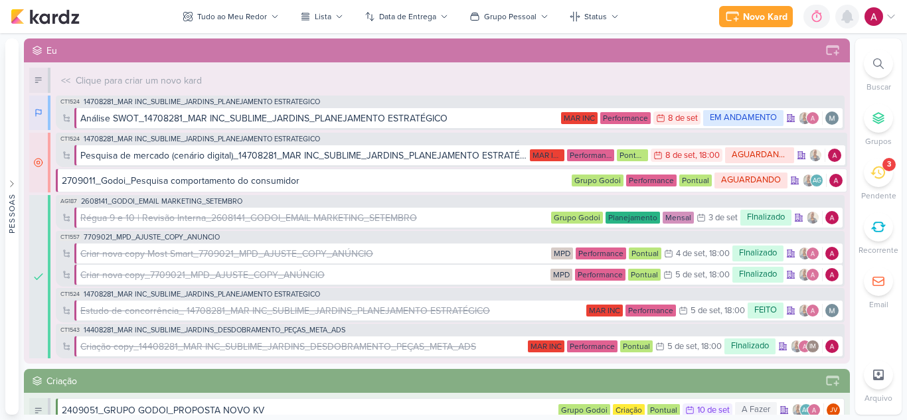
click at [847, 21] on icon at bounding box center [847, 17] width 11 height 12
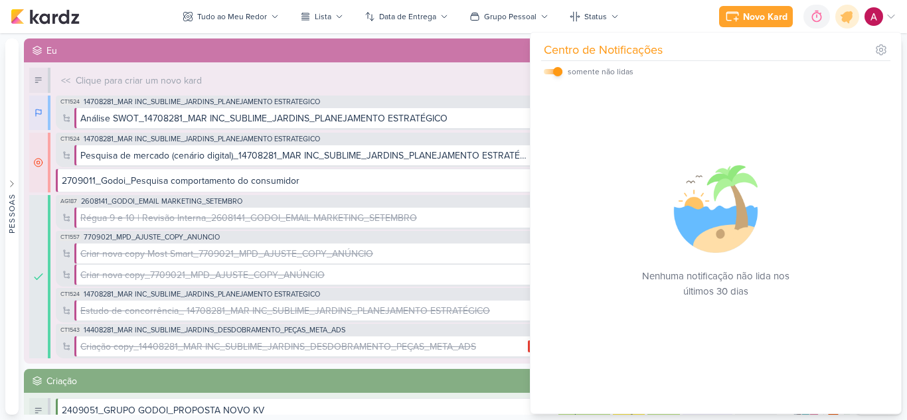
click at [556, 74] on input "checkbox" at bounding box center [557, 71] width 9 height 9
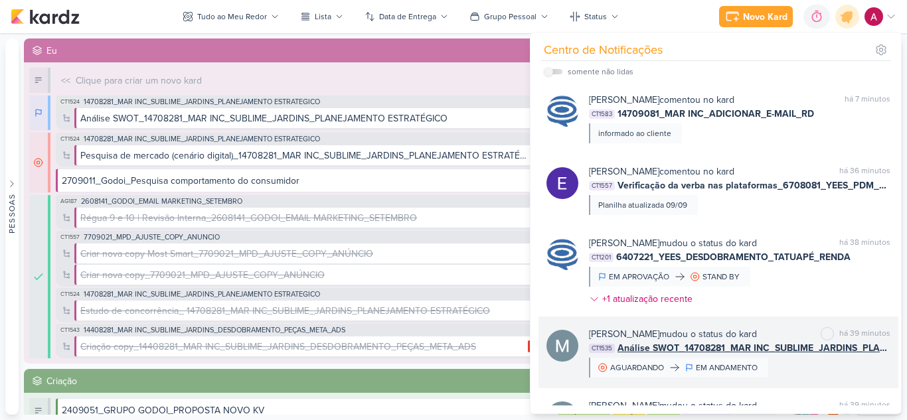
click at [801, 366] on div "Mariana Amorim mudou o status do kard marcar como não lida há 39 minutos CT1535…" at bounding box center [739, 352] width 301 height 50
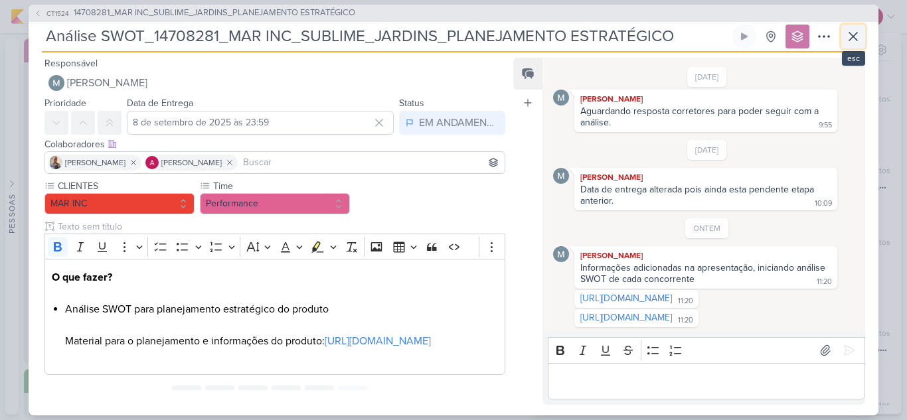
click at [857, 38] on icon at bounding box center [853, 37] width 16 height 16
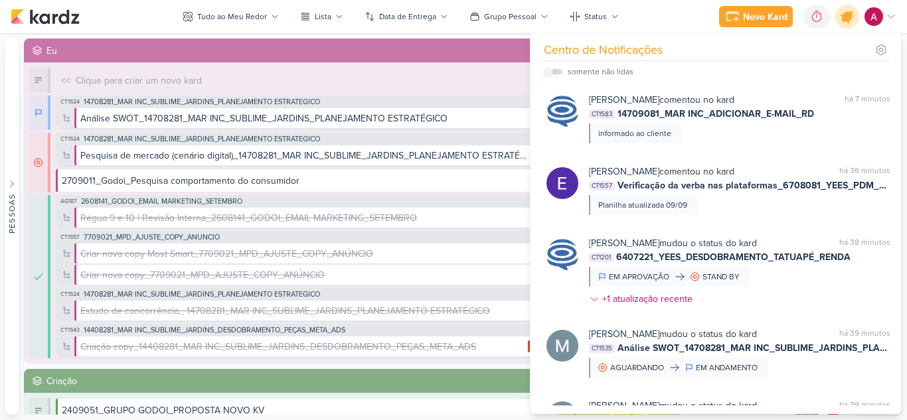
click at [852, 22] on icon at bounding box center [847, 16] width 23 height 23
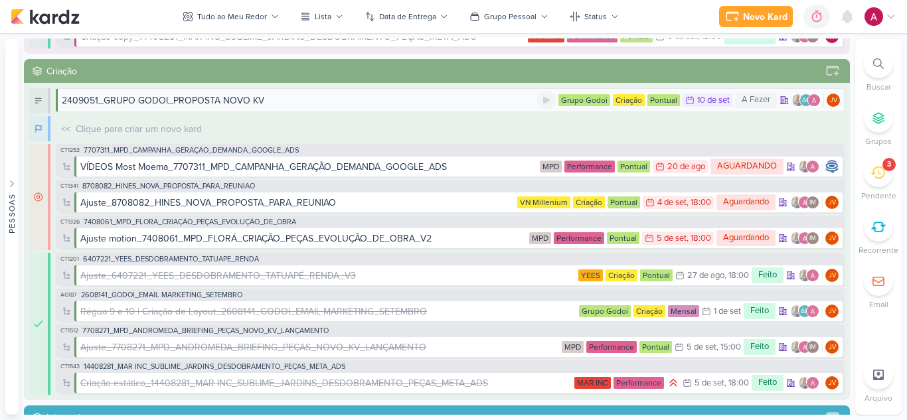
scroll to position [332, 0]
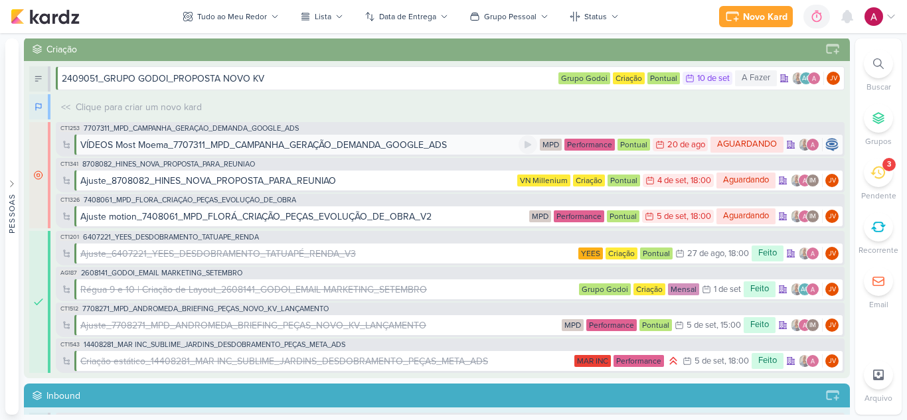
click at [402, 144] on div "VÍDEOS Most Moema_7707311_MPD_CAMPANHA_GERAÇÃO_DEMANDA_GOOGLE_ADS" at bounding box center [263, 145] width 367 height 14
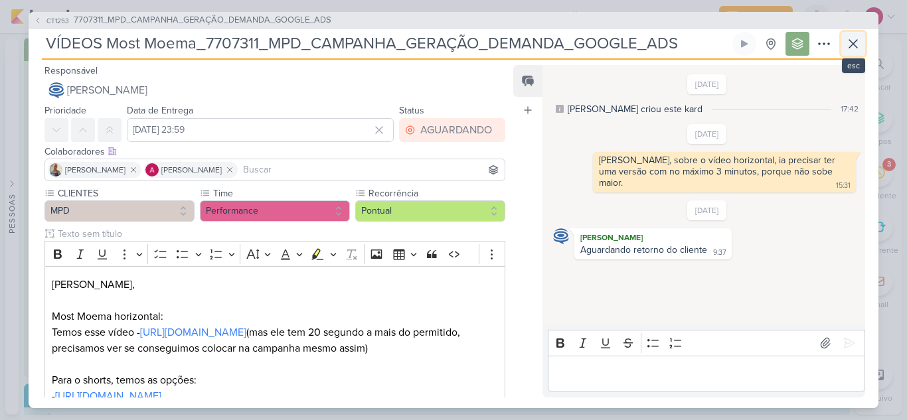
click at [852, 37] on icon at bounding box center [853, 44] width 16 height 16
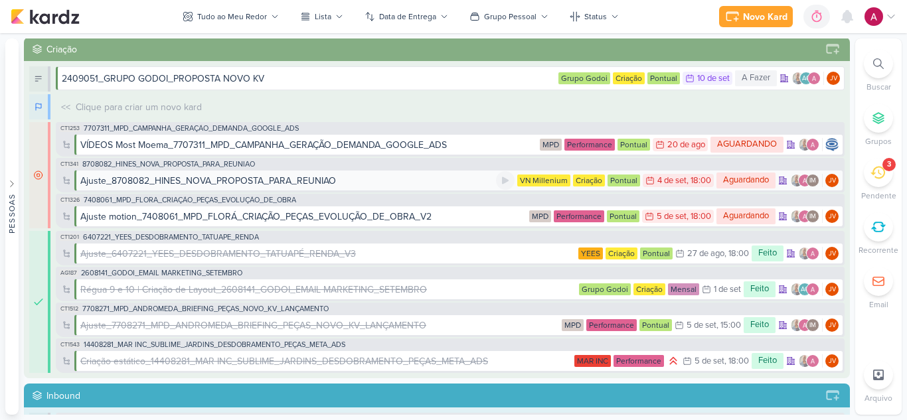
click at [407, 181] on div "Ajuste_8708082_HINES_NOVA_PROPOSTA_PARA_REUNIAO" at bounding box center [288, 181] width 416 height 14
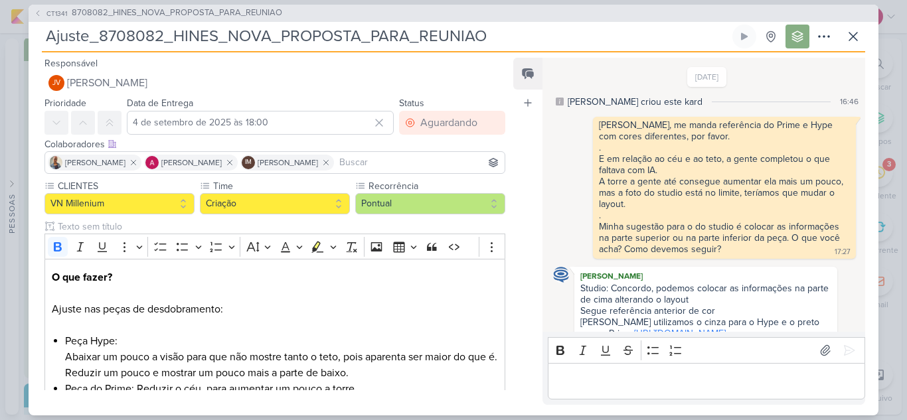
scroll to position [305, 0]
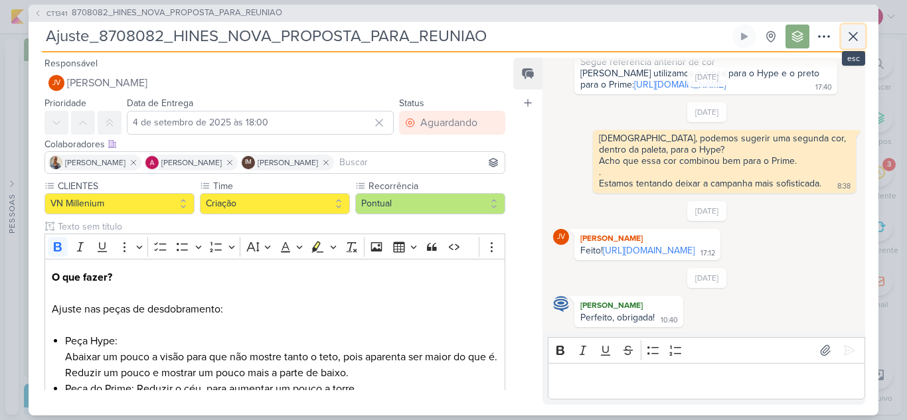
click at [847, 39] on icon at bounding box center [853, 37] width 16 height 16
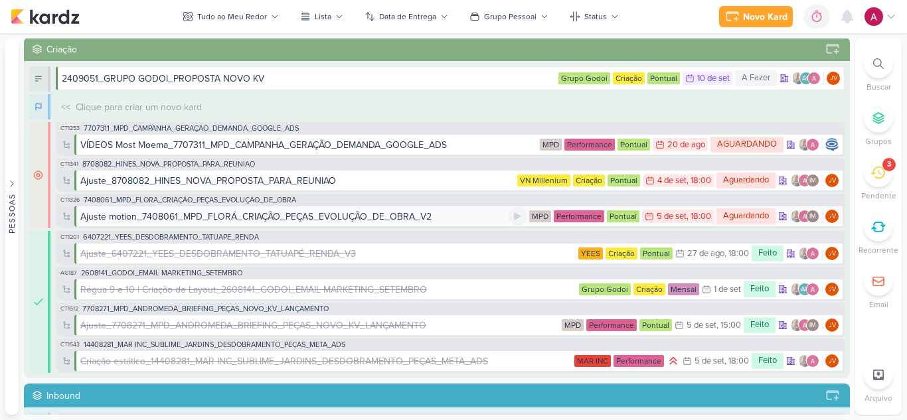
click at [388, 216] on div "Ajuste motion_7408061_MPD_FLORÁ_CRIAÇÃO_PEÇAS_EVOLUÇÃO_DE_OBRA_V2" at bounding box center [255, 217] width 351 height 14
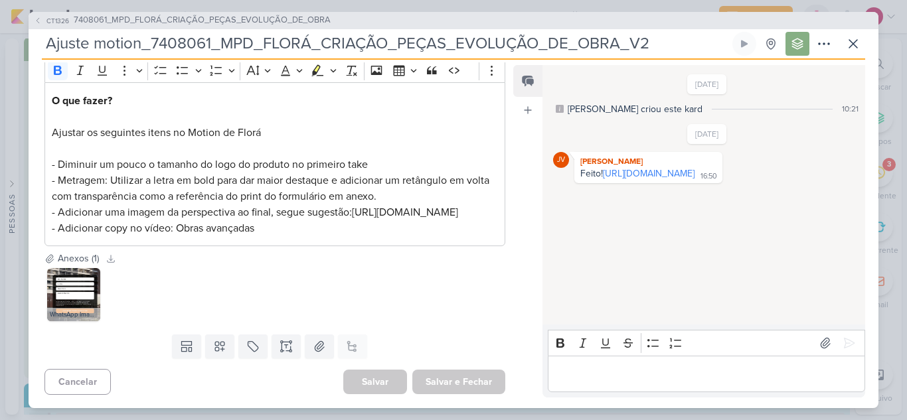
scroll to position [200, 0]
click at [578, 374] on p "Editor editing area: main" at bounding box center [706, 374] width 303 height 16
click at [856, 45] on icon at bounding box center [853, 44] width 16 height 16
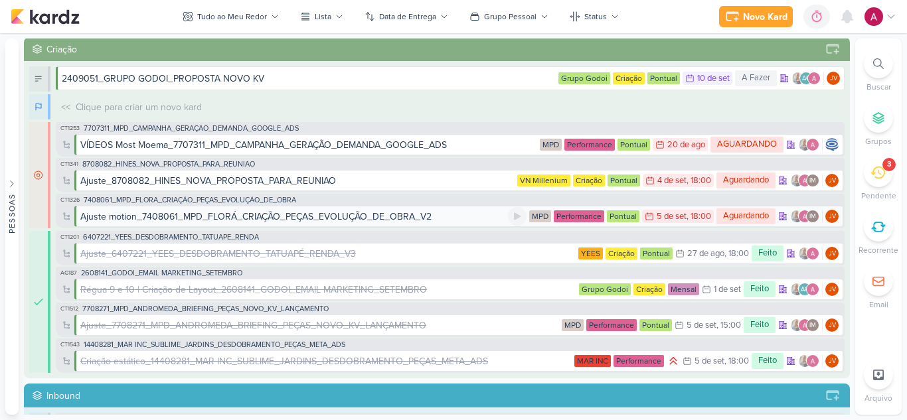
click at [422, 218] on div "Ajuste motion_7408061_MPD_FLORÁ_CRIAÇÃO_PEÇAS_EVOLUÇÃO_DE_OBRA_V2" at bounding box center [255, 217] width 351 height 14
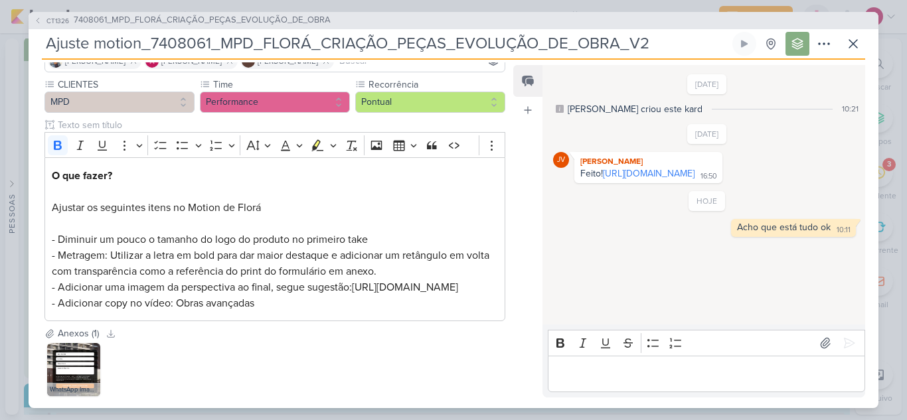
scroll to position [0, 0]
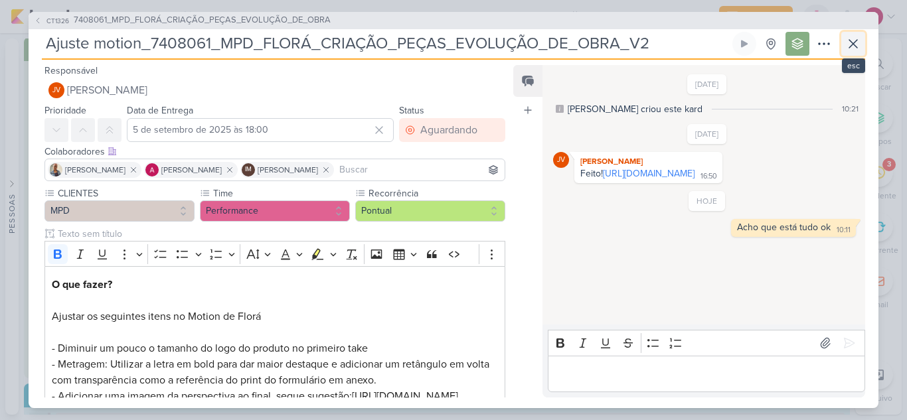
click at [853, 45] on icon at bounding box center [853, 44] width 16 height 16
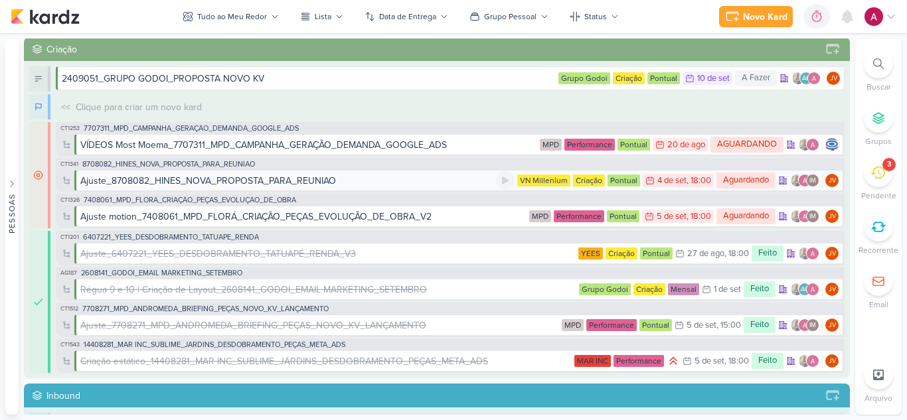
click at [386, 182] on div "Ajuste_8708082_HINES_NOVA_PROPOSTA_PARA_REUNIAO" at bounding box center [288, 181] width 416 height 14
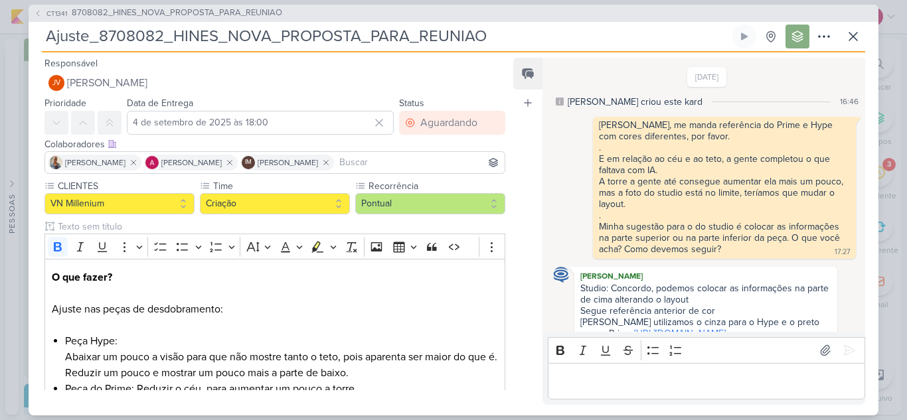
scroll to position [305, 0]
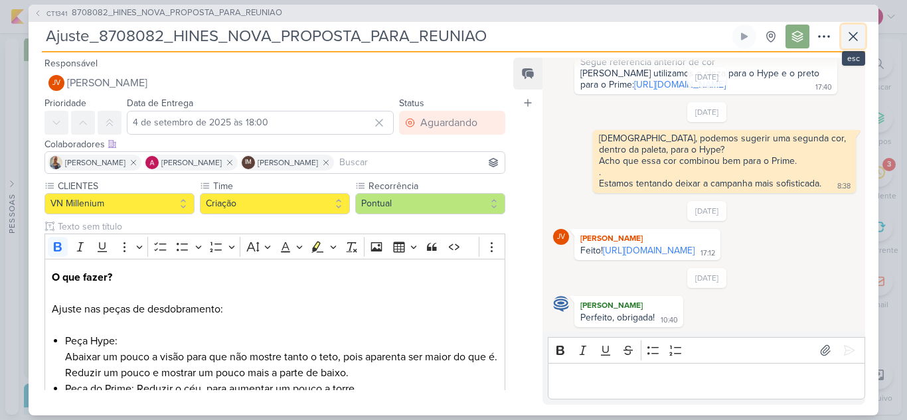
click at [851, 38] on icon at bounding box center [853, 37] width 8 height 8
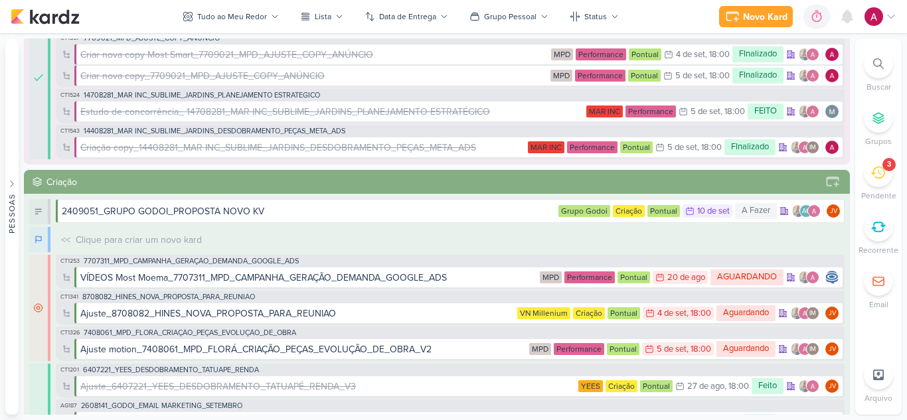
scroll to position [0, 0]
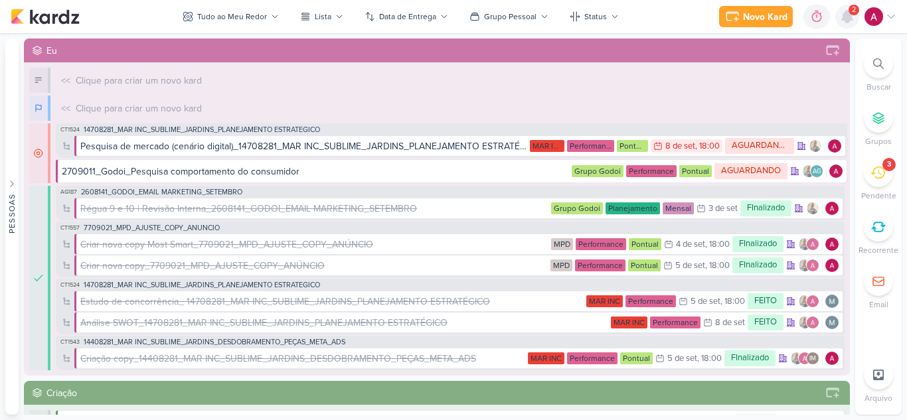
click at [849, 16] on icon at bounding box center [847, 17] width 11 height 12
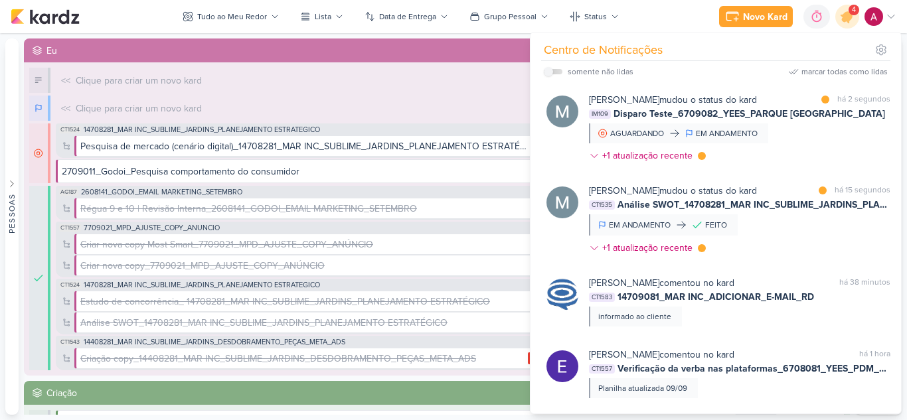
click at [773, 229] on div "Mariana Amorim mudou o status do kard marcar como lida há 15 segundos CT1535 An…" at bounding box center [739, 222] width 301 height 76
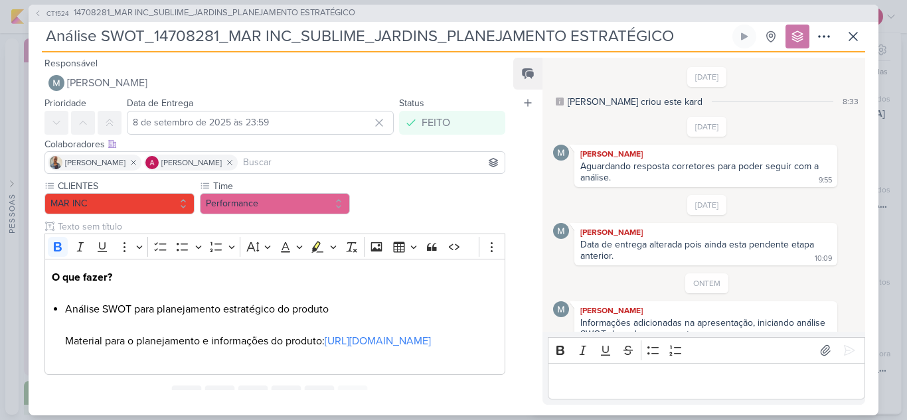
scroll to position [156, 0]
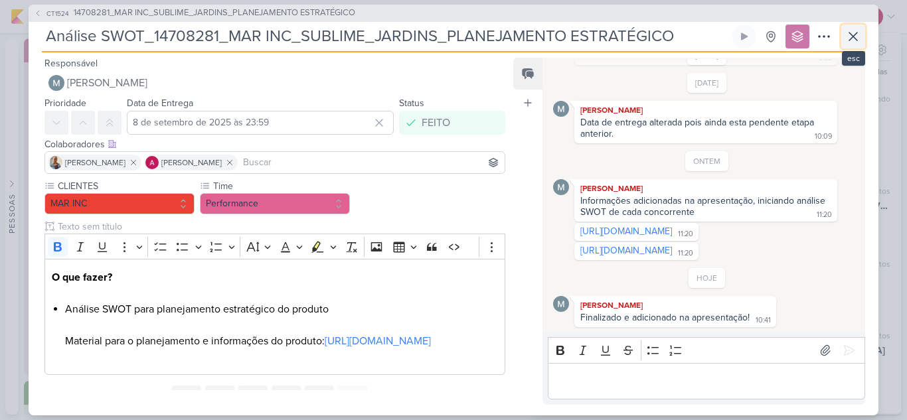
click at [845, 39] on button at bounding box center [853, 37] width 24 height 24
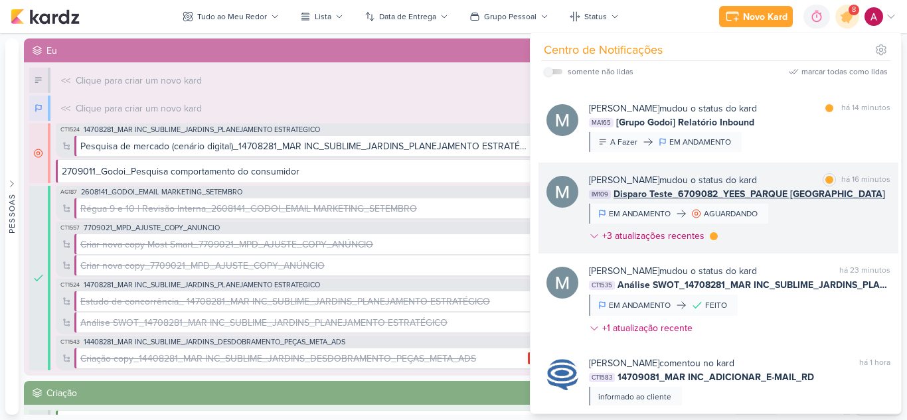
scroll to position [266, 0]
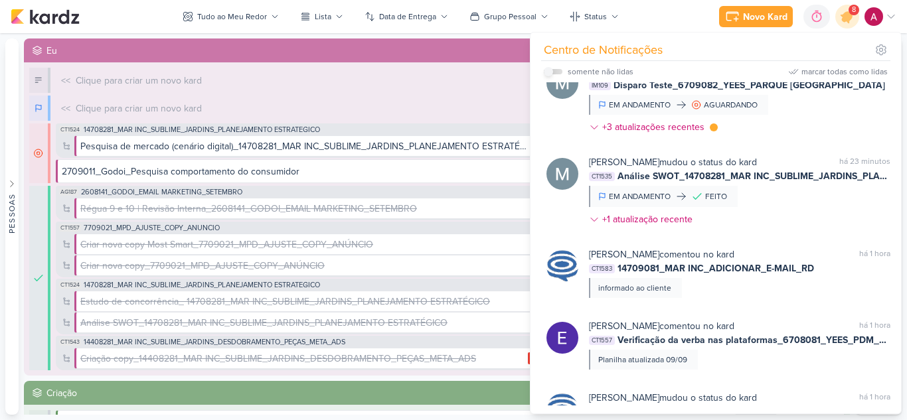
click at [551, 72] on input "checkbox" at bounding box center [548, 71] width 9 height 9
checkbox input "true"
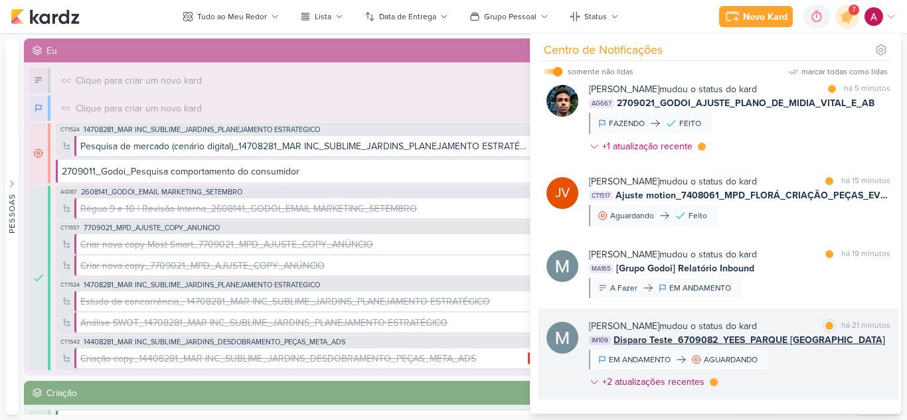
scroll to position [0, 0]
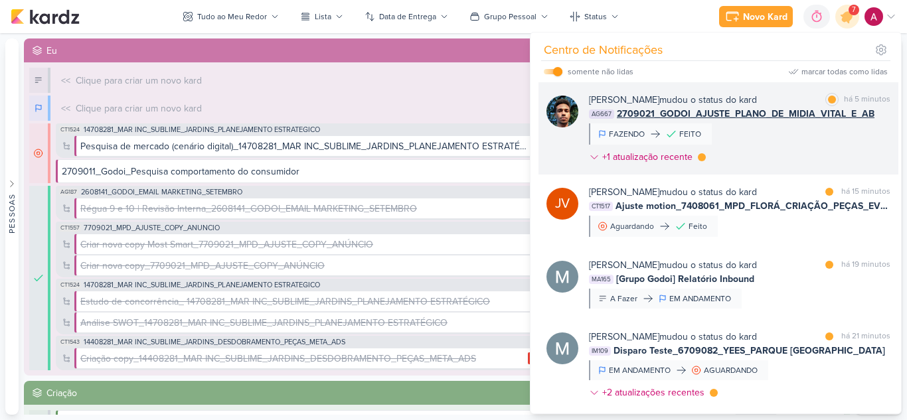
click at [774, 142] on div "Nelito Junior mudou o status do kard marcar como lida há 5 minutos AG667 270902…" at bounding box center [739, 131] width 301 height 76
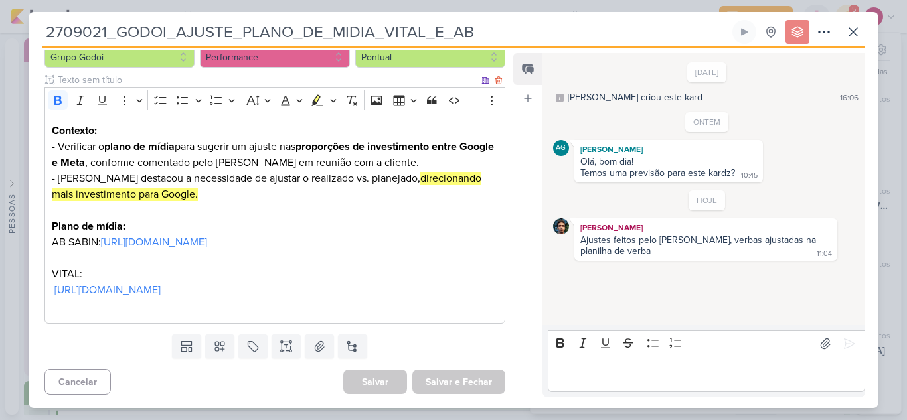
scroll to position [190, 0]
click at [845, 37] on icon at bounding box center [853, 32] width 16 height 16
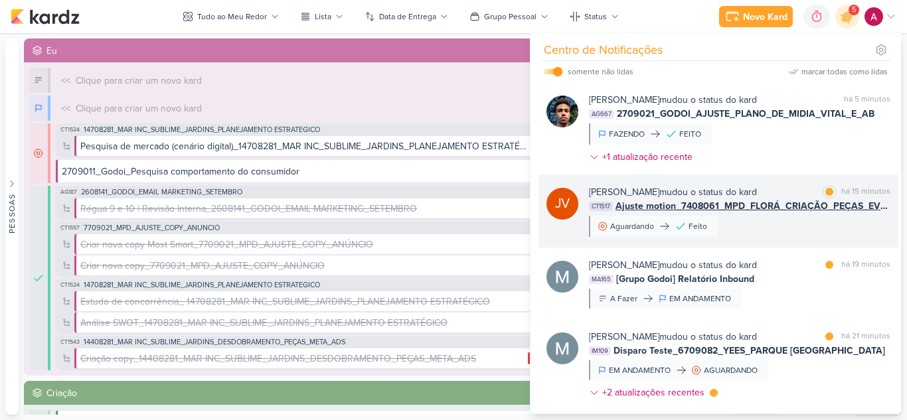
click at [778, 228] on div "Joney Viana mudou o status do kard marcar como lida há 15 minutos CT1517 Ajuste…" at bounding box center [739, 211] width 301 height 52
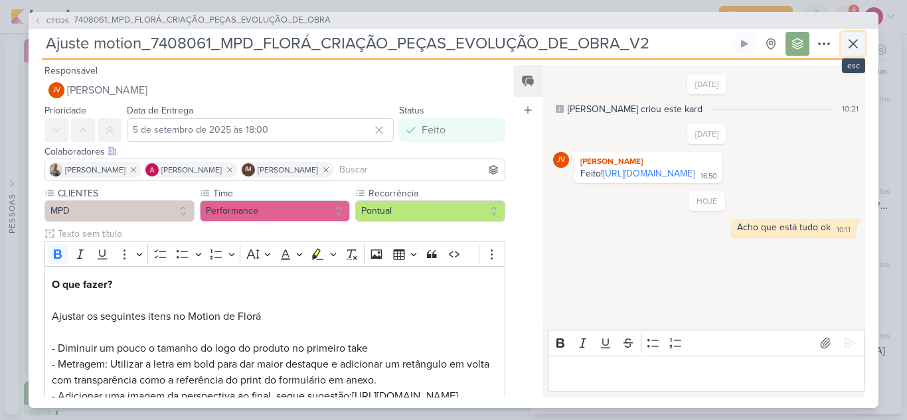
click at [846, 48] on icon at bounding box center [853, 44] width 16 height 16
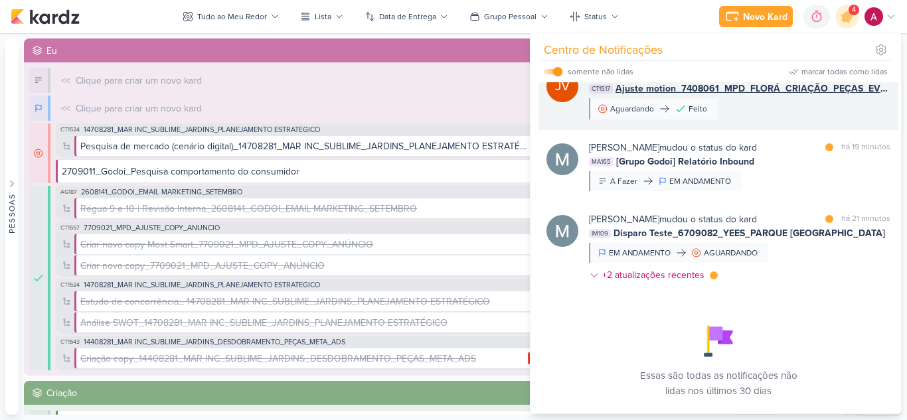
scroll to position [147, 0]
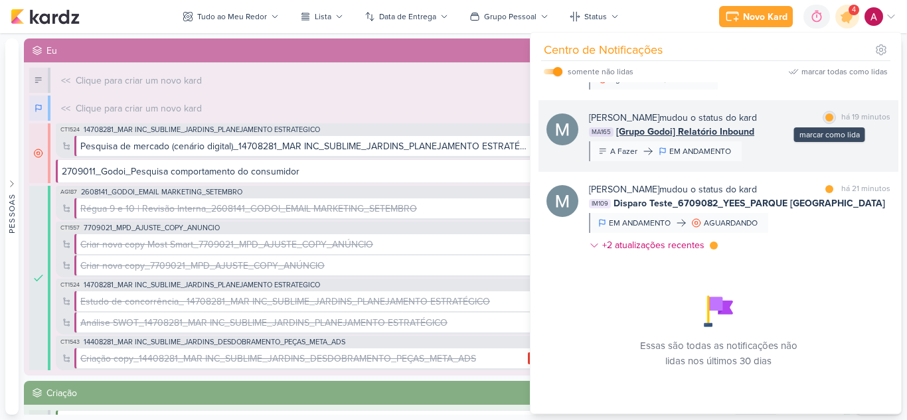
click at [825, 120] on div at bounding box center [829, 118] width 8 height 8
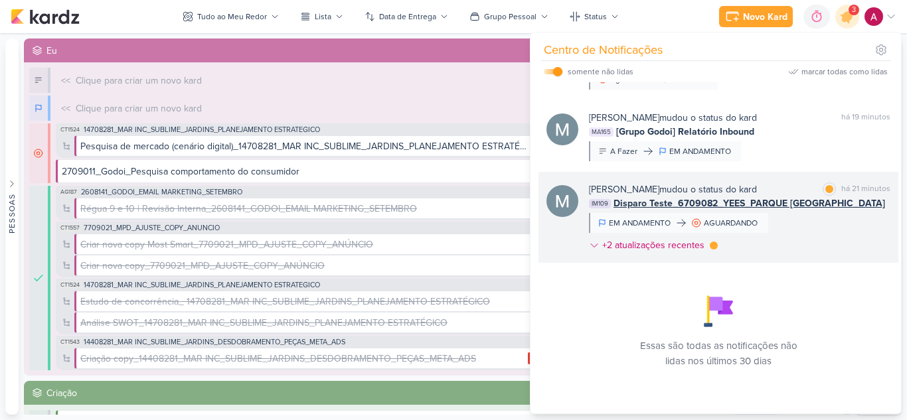
click at [786, 233] on div "Mariana Amorim mudou o status do kard marcar como lida há 21 minutos IM109 Disp…" at bounding box center [739, 220] width 301 height 75
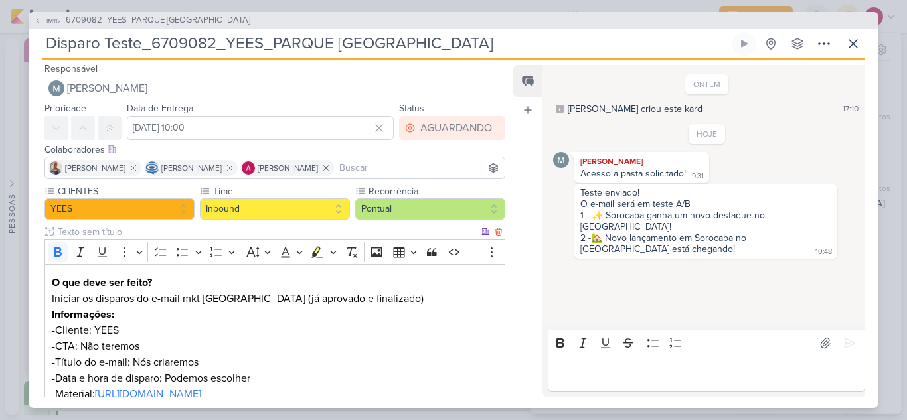
scroll to position [0, 0]
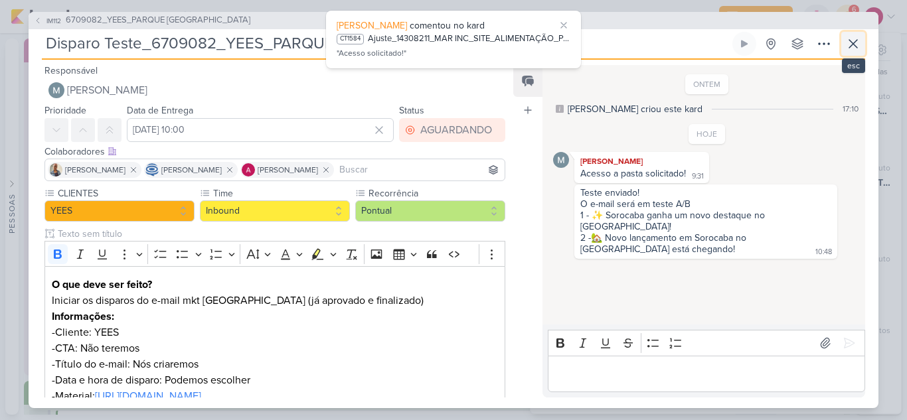
click at [854, 45] on icon at bounding box center [853, 44] width 16 height 16
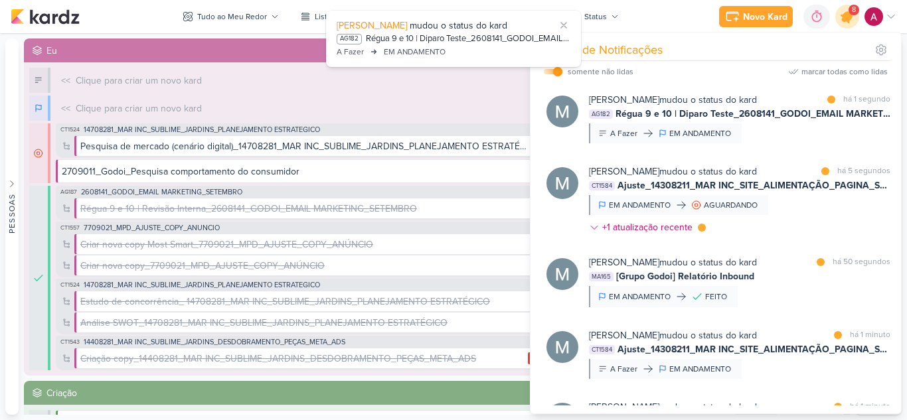
click at [845, 16] on icon at bounding box center [847, 17] width 16 height 16
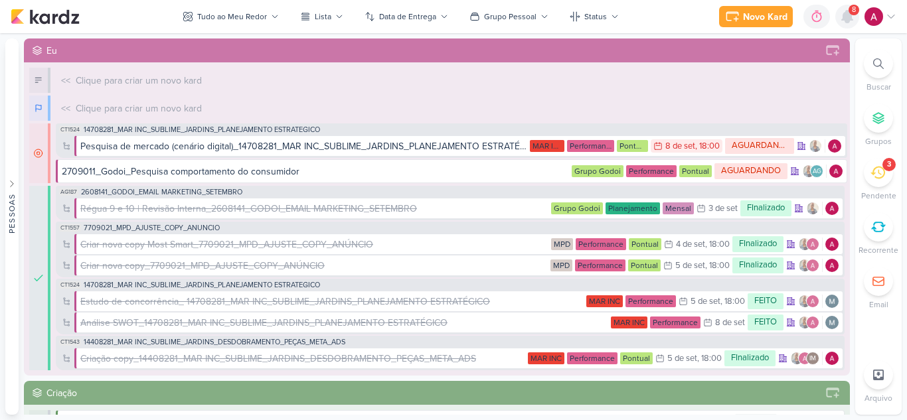
click at [849, 20] on icon at bounding box center [847, 17] width 11 height 12
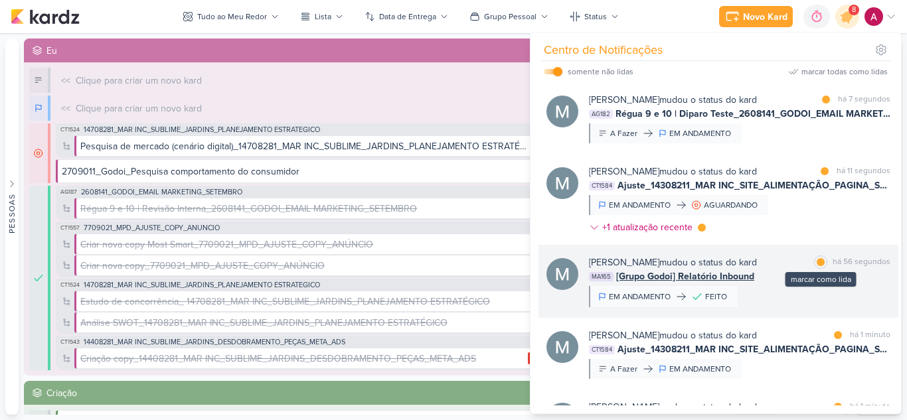
click at [817, 263] on div at bounding box center [821, 262] width 8 height 8
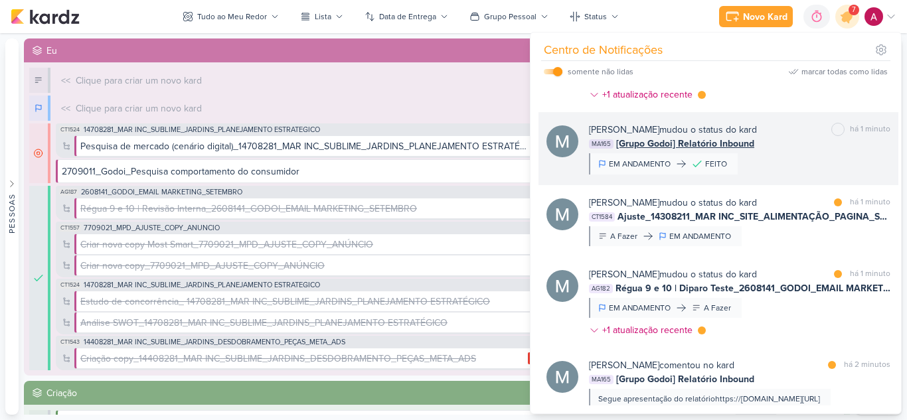
scroll to position [199, 0]
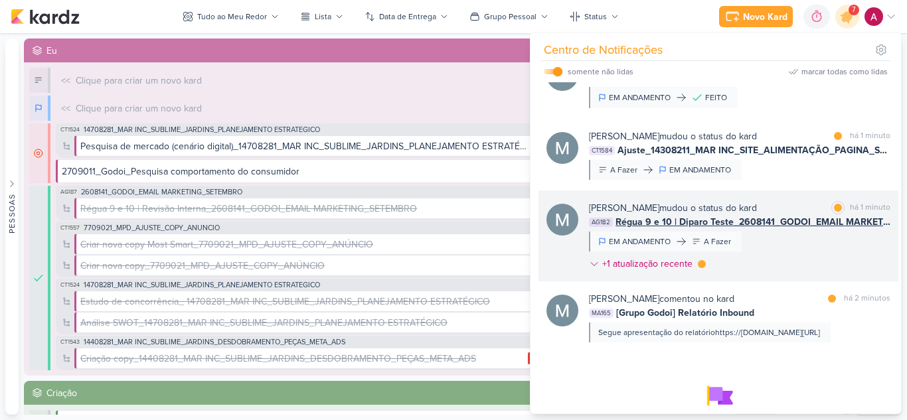
click at [808, 255] on div "Mariana Amorim mudou o status do kard marcar como lida há 1 minuto AG182 Régua …" at bounding box center [739, 238] width 301 height 75
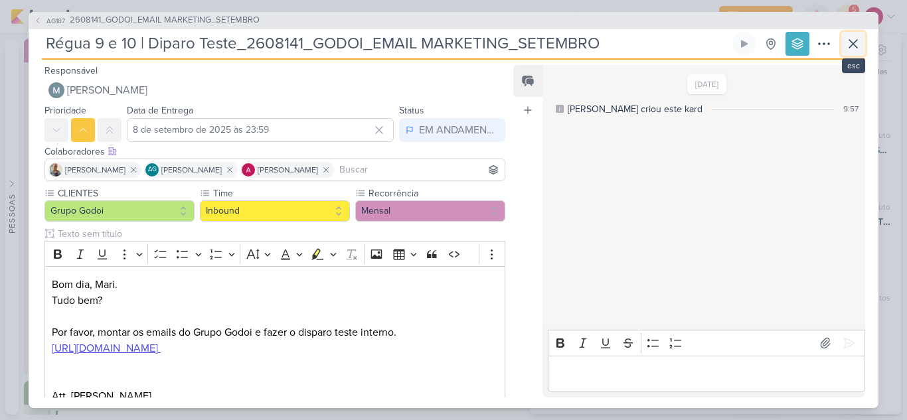
click at [855, 47] on icon at bounding box center [853, 44] width 16 height 16
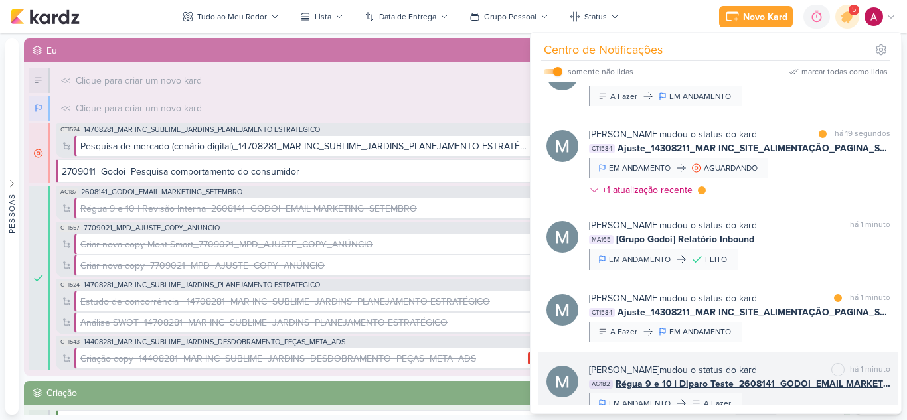
scroll to position [0, 0]
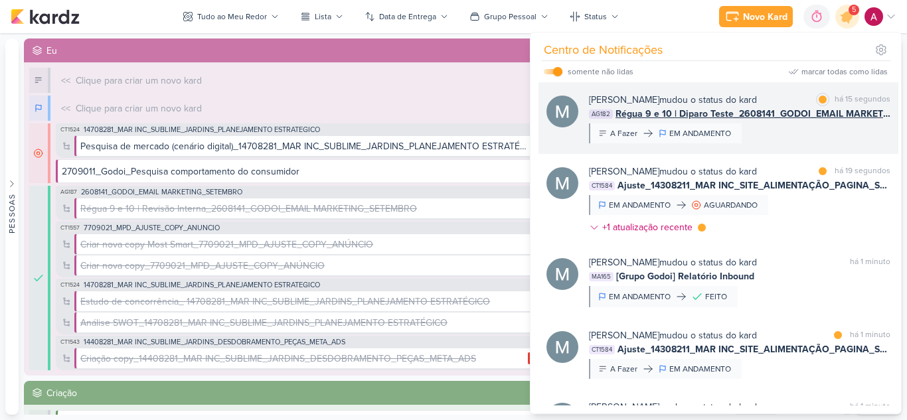
click at [778, 129] on div "Mariana Amorim mudou o status do kard marcar como lida há 15 segundos AG182 Rég…" at bounding box center [739, 118] width 301 height 50
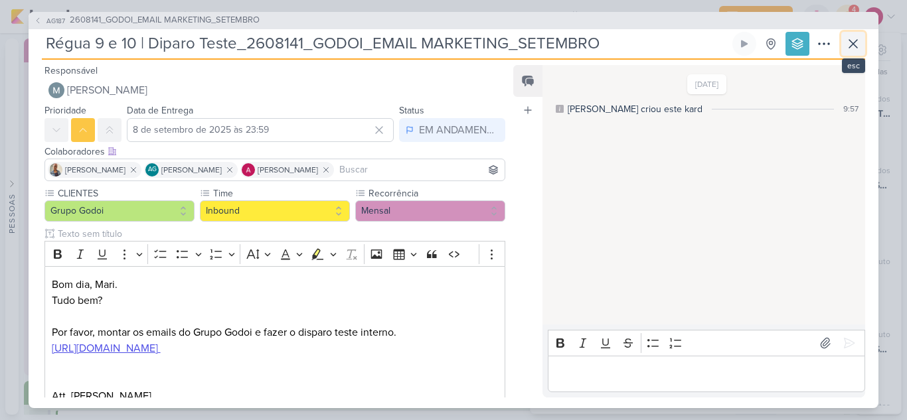
click at [851, 43] on icon at bounding box center [853, 44] width 16 height 16
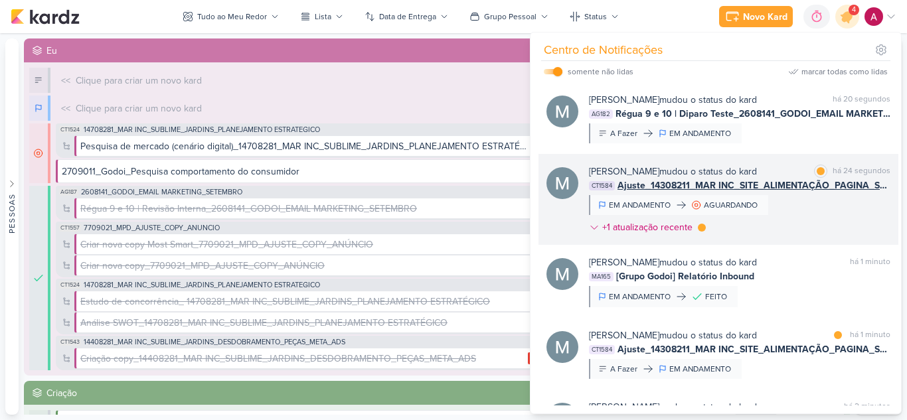
click at [786, 211] on div "Mariana Amorim mudou o status do kard marcar como lida há 24 segundos CT1584 Aj…" at bounding box center [739, 202] width 301 height 75
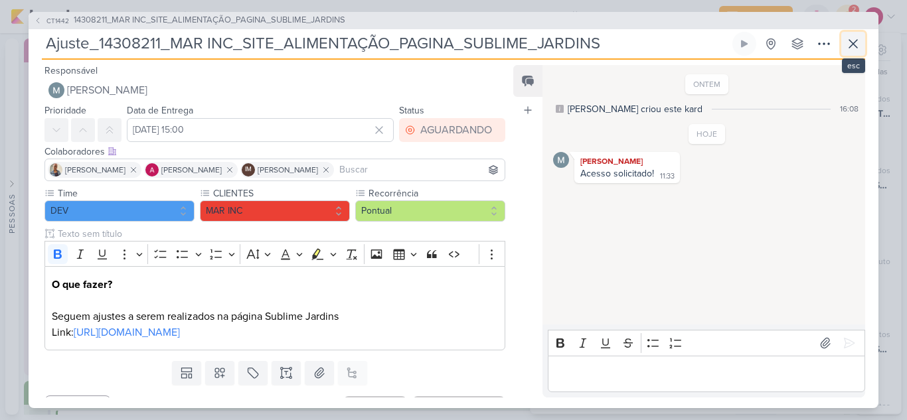
click at [849, 44] on icon at bounding box center [853, 44] width 16 height 16
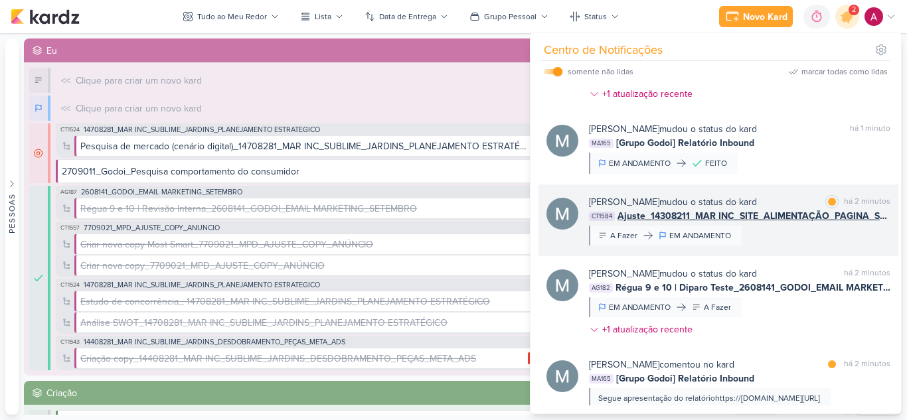
scroll to position [133, 0]
click at [784, 242] on div "Mariana Amorim mudou o status do kard marcar como lida há 2 minutos CT1584 Ajus…" at bounding box center [739, 221] width 301 height 50
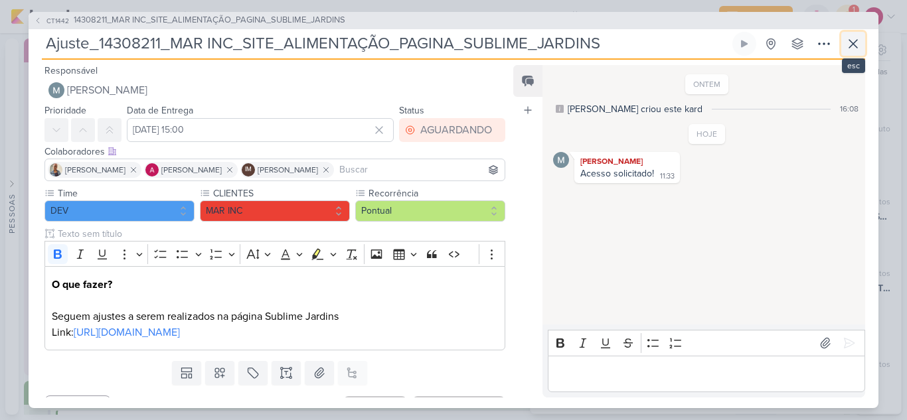
click at [850, 47] on icon at bounding box center [853, 44] width 8 height 8
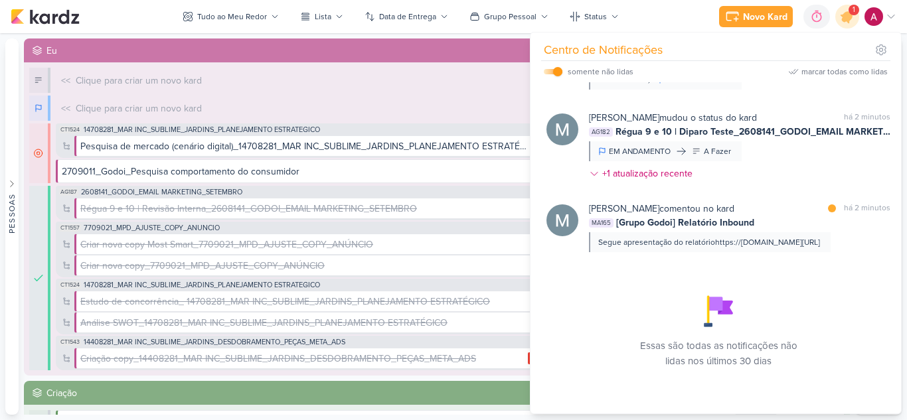
scroll to position [313, 0]
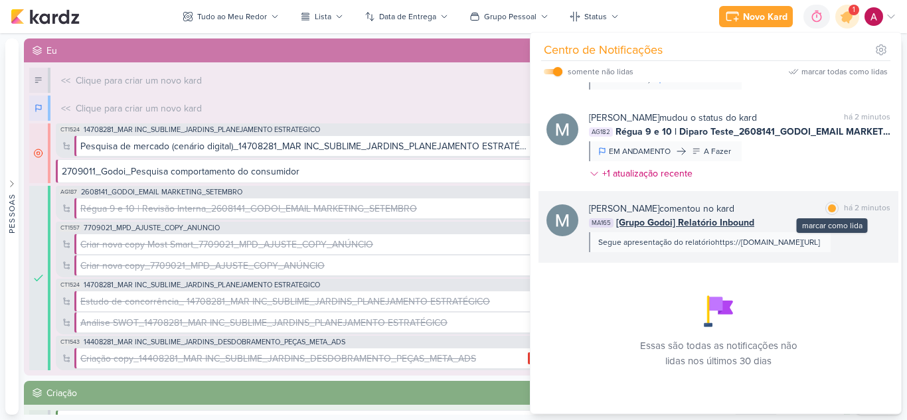
click at [830, 205] on div at bounding box center [832, 209] width 8 height 8
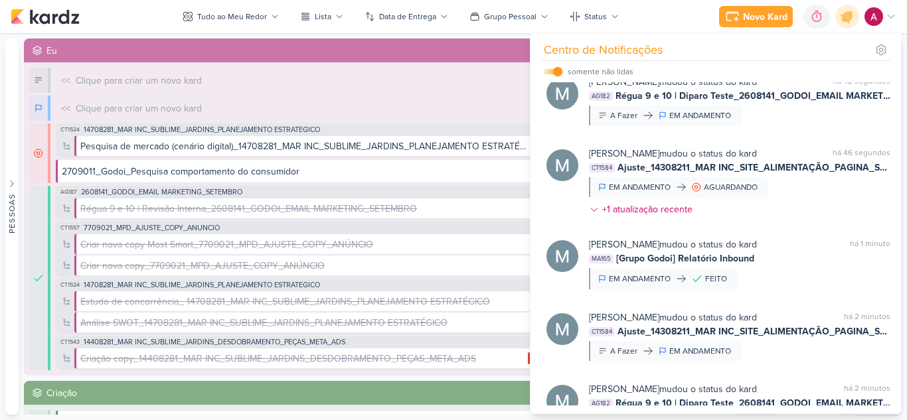
scroll to position [0, 0]
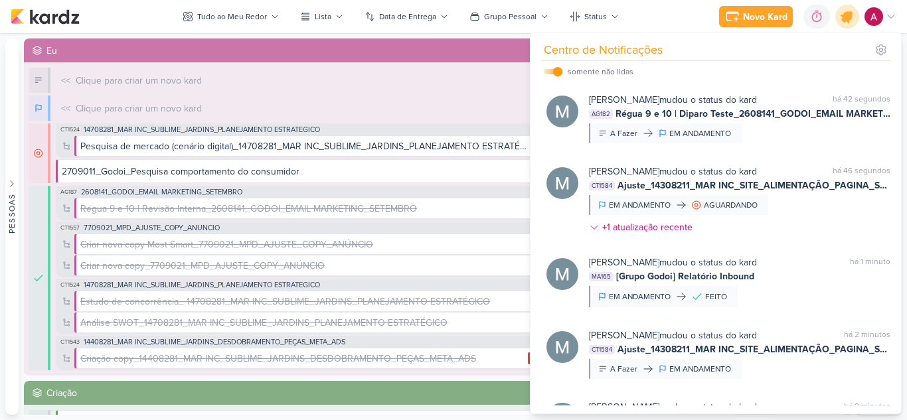
click at [851, 21] on icon at bounding box center [847, 16] width 23 height 23
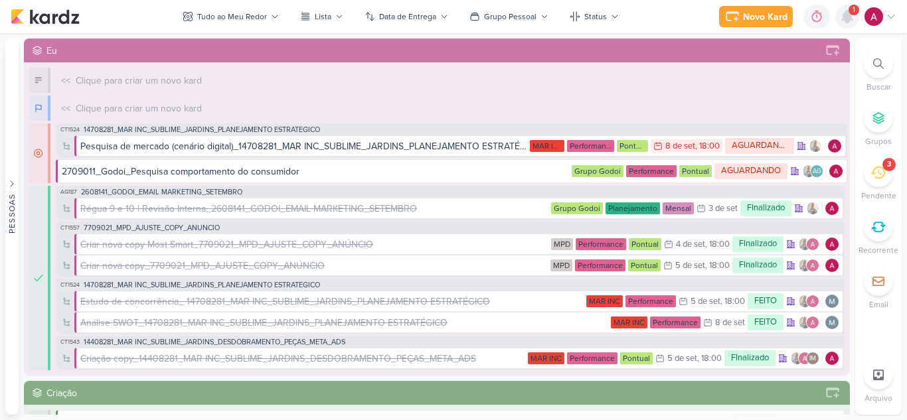
click at [851, 17] on icon at bounding box center [847, 17] width 11 height 12
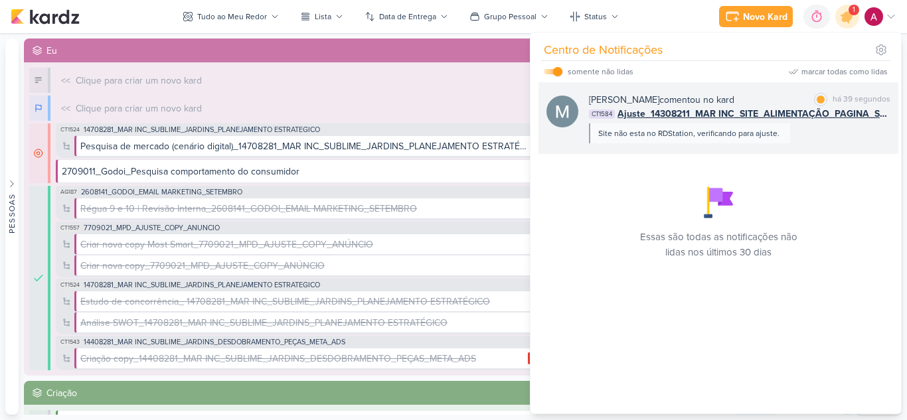
click at [830, 137] on div "Mariana Amorim comentou no kard marcar como lida há 39 segundos CT1584 Ajuste_1…" at bounding box center [739, 118] width 301 height 50
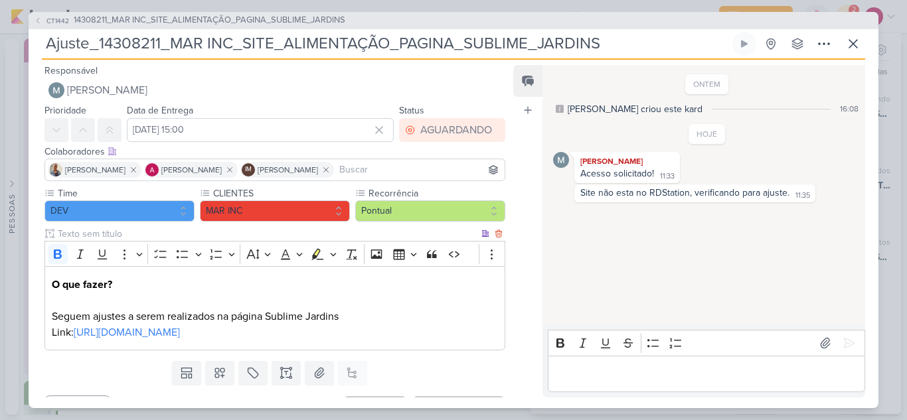
click at [207, 339] on p "O que fazer? Seguem ajustes a serem realizados na página Sublime Jardins Link: …" at bounding box center [275, 309] width 446 height 64
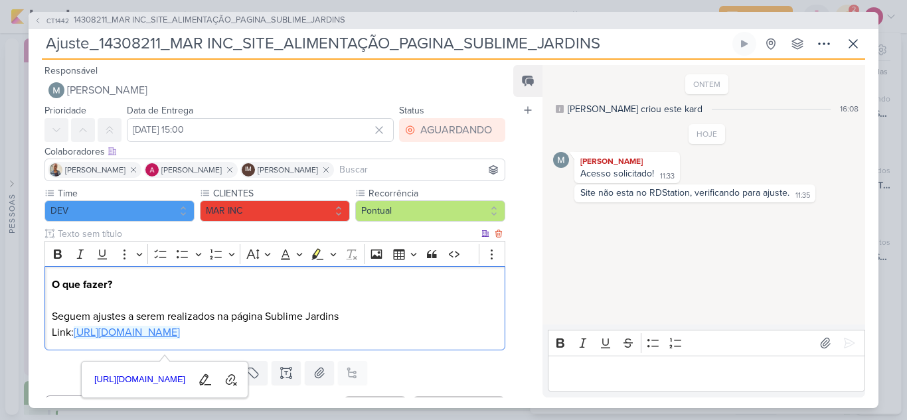
click at [180, 335] on link "https://docs.google.com/document/d/1Ai135f-BqOqTemYuYTPeYLXb1z2zUW60_5n9qAUQoU4…" at bounding box center [127, 332] width 106 height 13
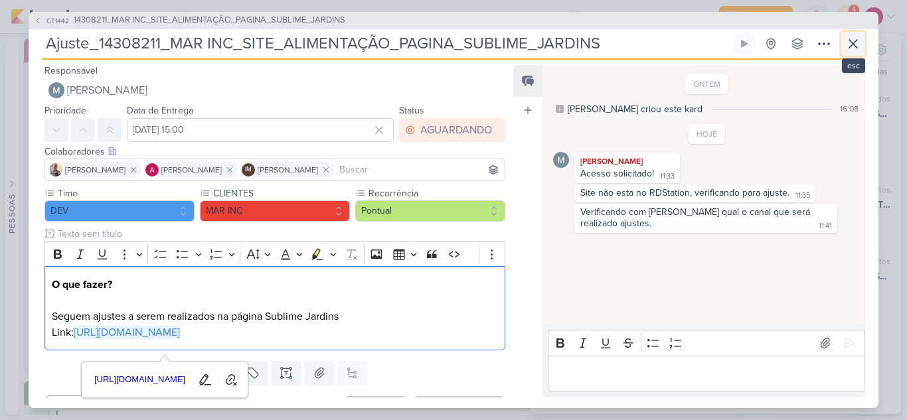
click at [858, 42] on icon at bounding box center [853, 44] width 16 height 16
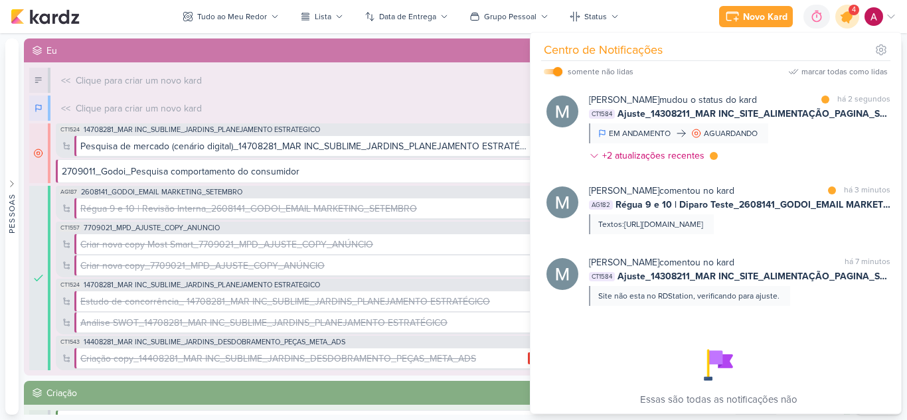
click at [849, 21] on icon at bounding box center [847, 17] width 16 height 16
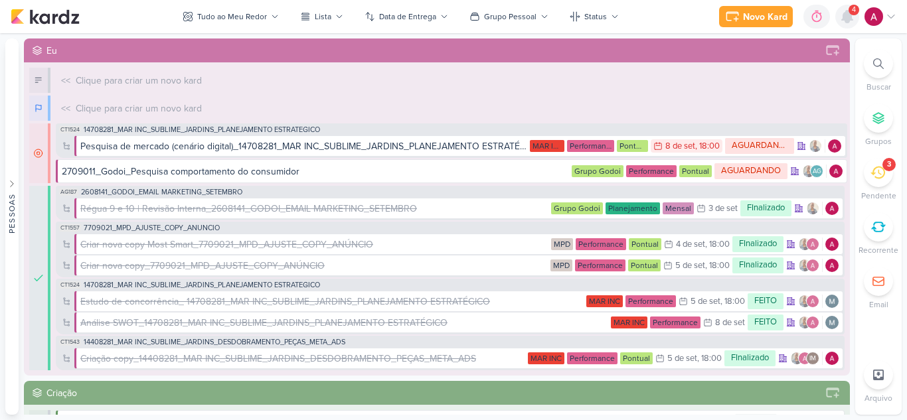
click at [849, 21] on icon at bounding box center [847, 17] width 11 height 12
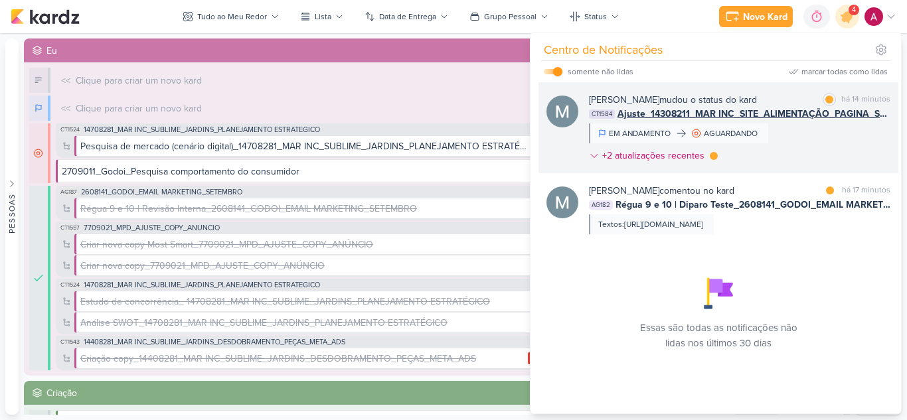
click at [808, 157] on div "Mariana Amorim mudou o status do kard marcar como lida há 14 minutos CT1584 Aju…" at bounding box center [739, 130] width 301 height 75
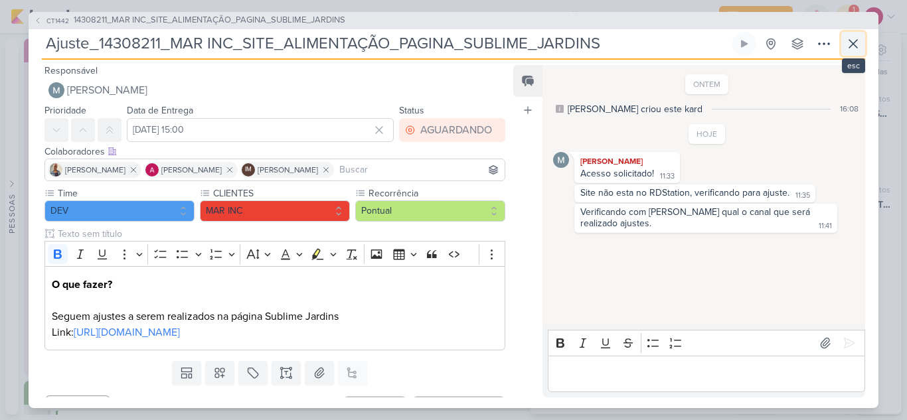
click at [858, 48] on icon at bounding box center [853, 44] width 16 height 16
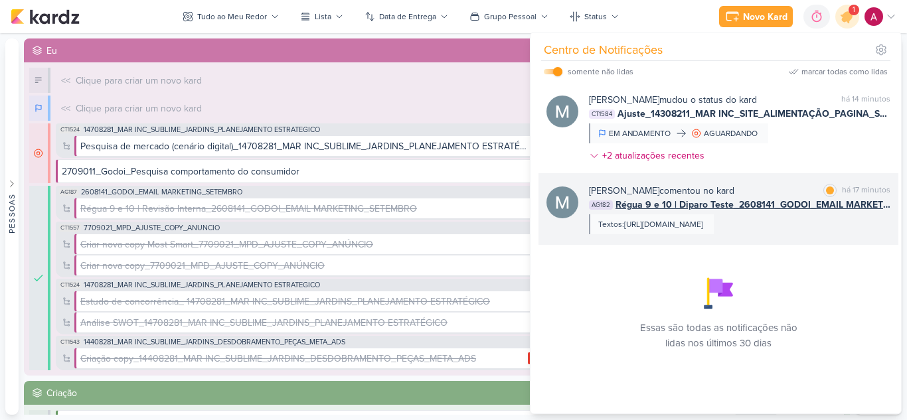
click at [714, 234] on div "Textos:[URL][DOMAIN_NAME]" at bounding box center [651, 225] width 125 height 20
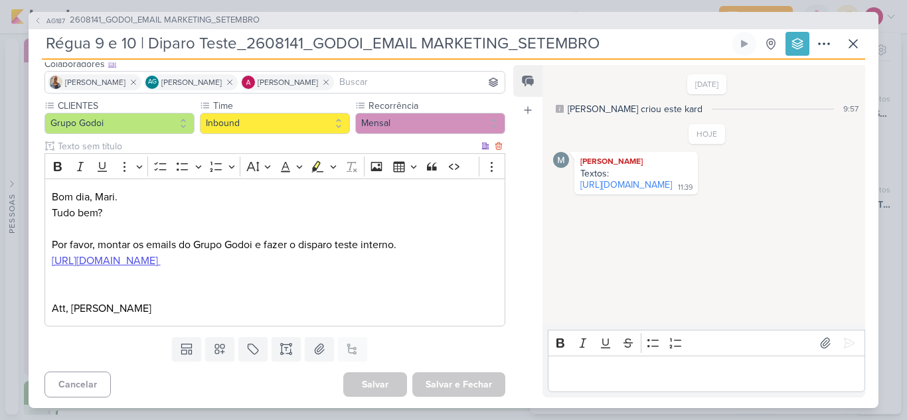
scroll to position [90, 0]
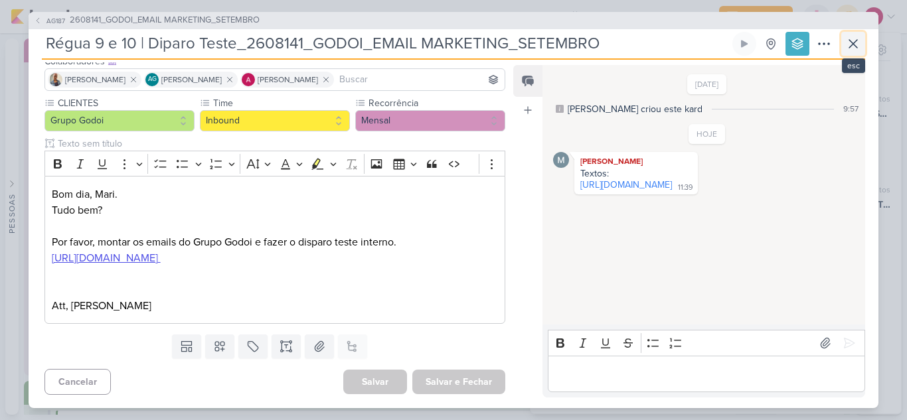
click at [863, 46] on button at bounding box center [853, 44] width 24 height 24
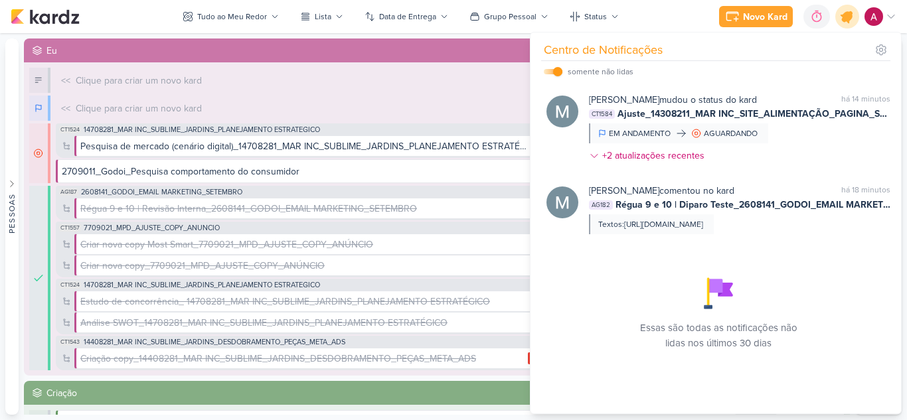
click at [849, 24] on icon at bounding box center [847, 16] width 23 height 23
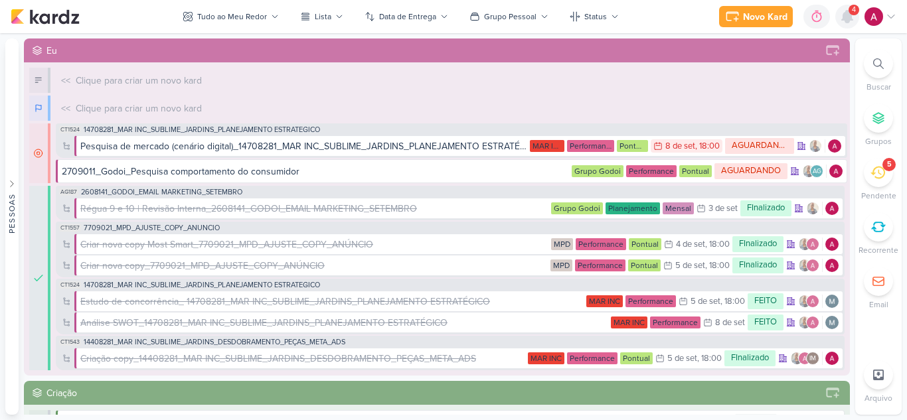
click at [843, 24] on icon at bounding box center [847, 17] width 16 height 16
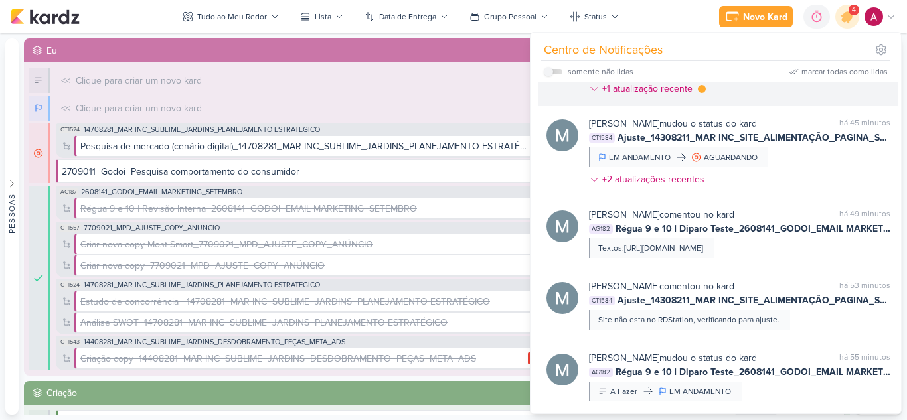
scroll to position [66, 0]
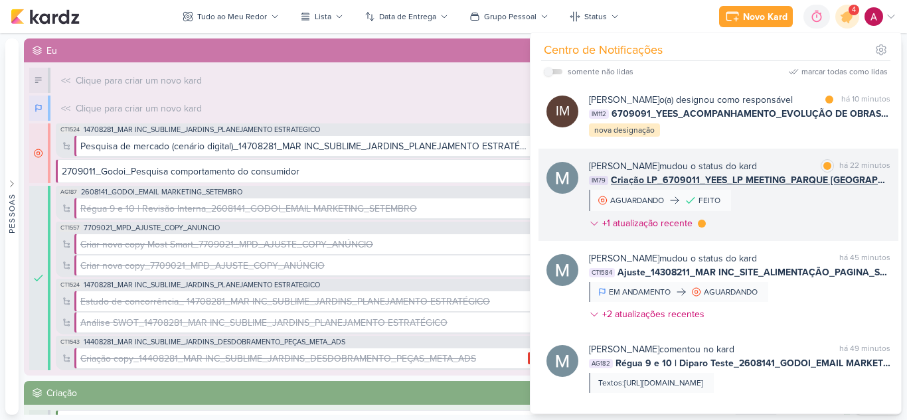
click at [792, 231] on div "[PERSON_NAME] mudou o status do kard marcar como lida há 22 minutos IM79 Criaçã…" at bounding box center [739, 197] width 301 height 76
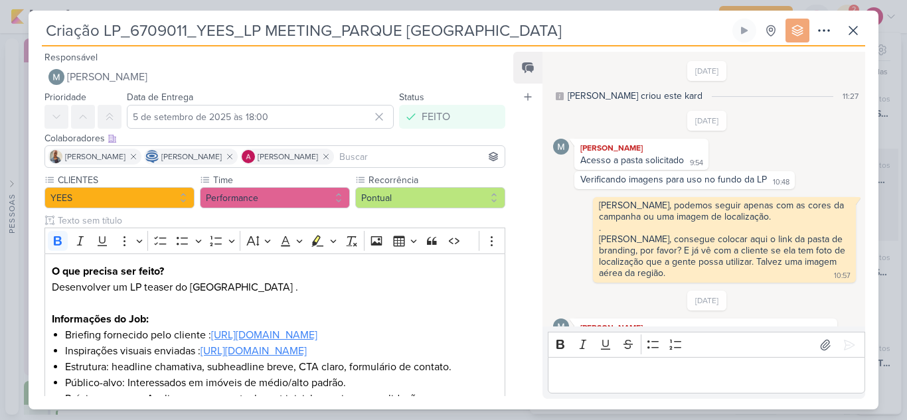
scroll to position [810, 0]
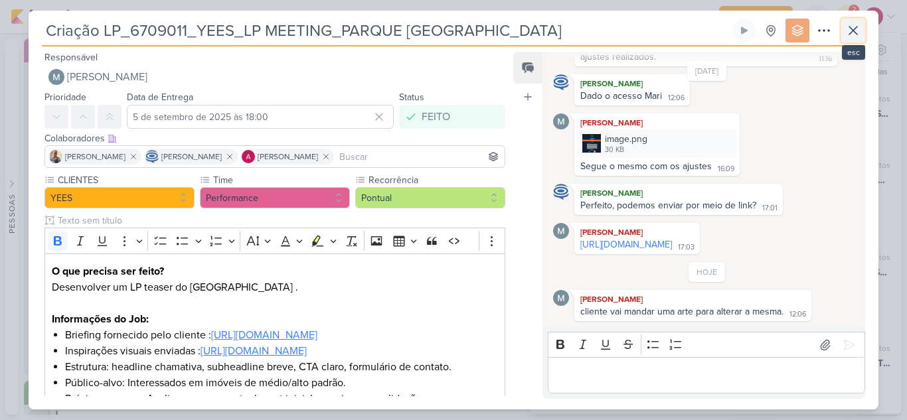
click at [853, 28] on icon at bounding box center [853, 31] width 16 height 16
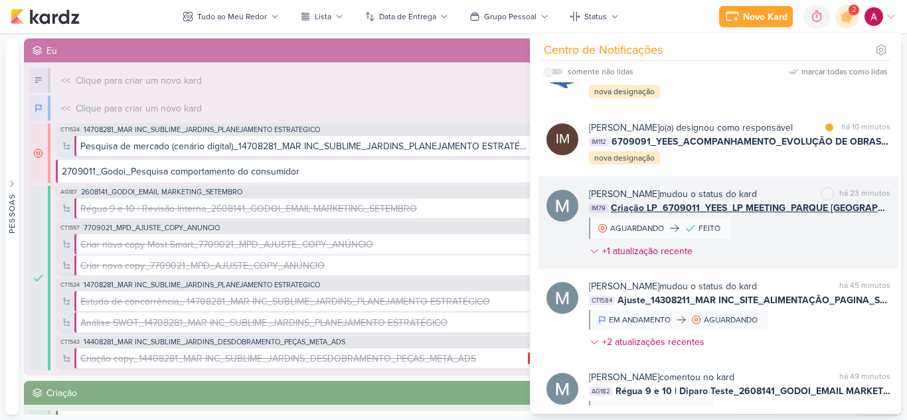
scroll to position [0, 0]
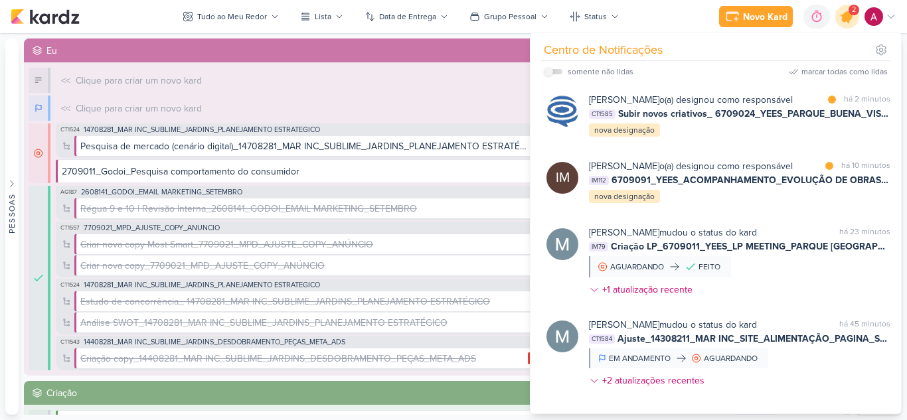
click at [848, 21] on icon at bounding box center [847, 17] width 16 height 16
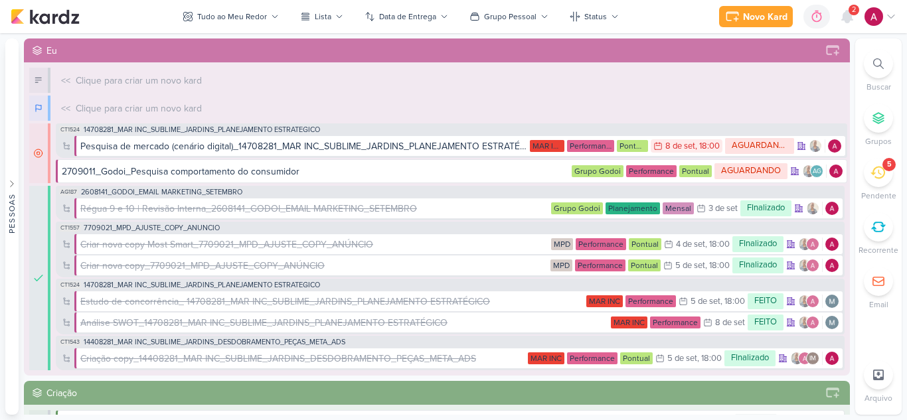
click at [871, 66] on div at bounding box center [878, 63] width 29 height 29
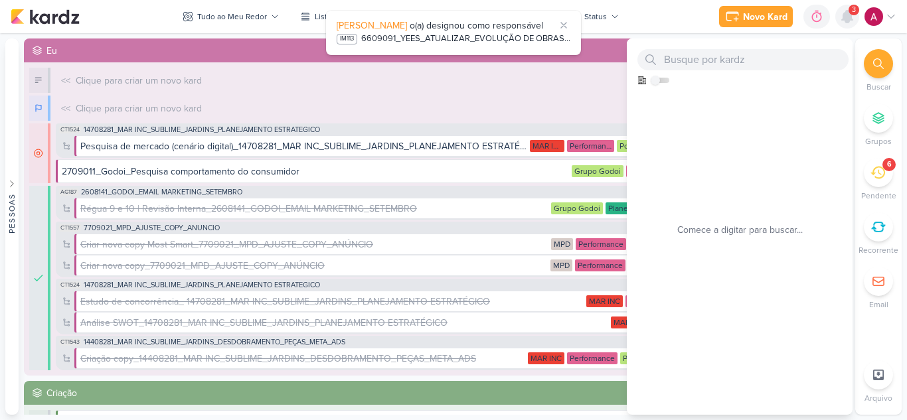
click at [848, 15] on icon at bounding box center [847, 17] width 11 height 12
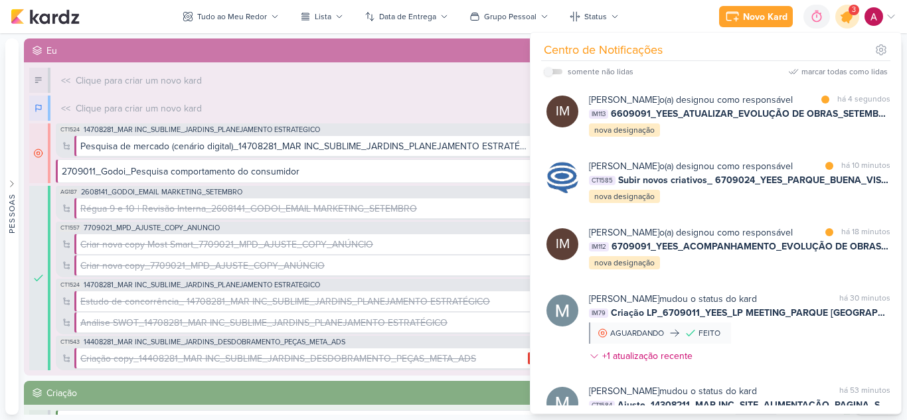
click at [849, 24] on icon at bounding box center [847, 16] width 23 height 23
